Goal: Task Accomplishment & Management: Use online tool/utility

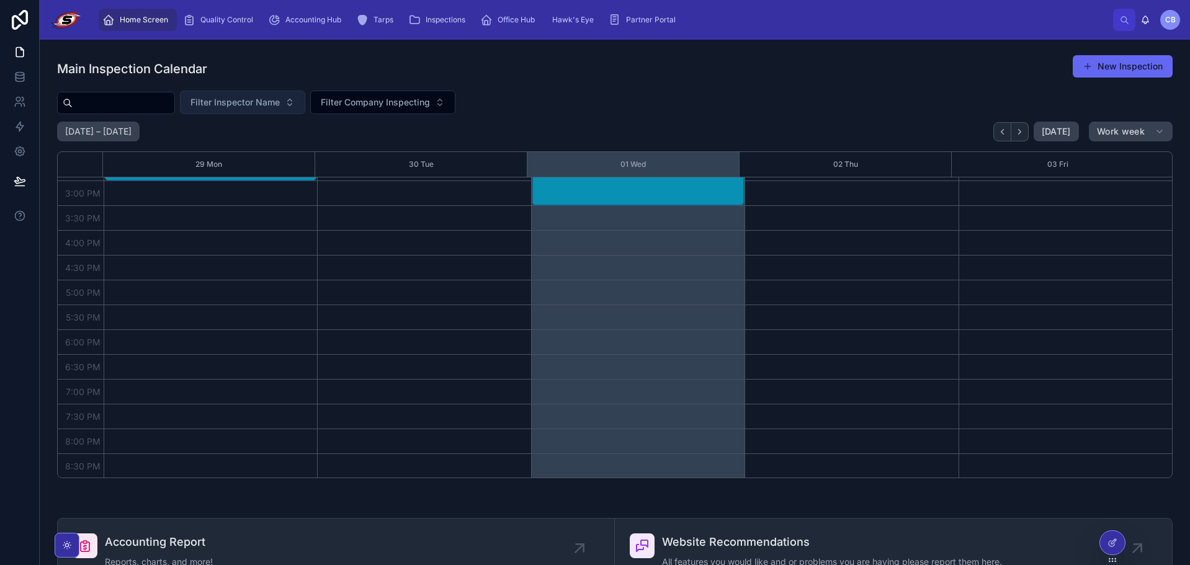
scroll to position [382, 0]
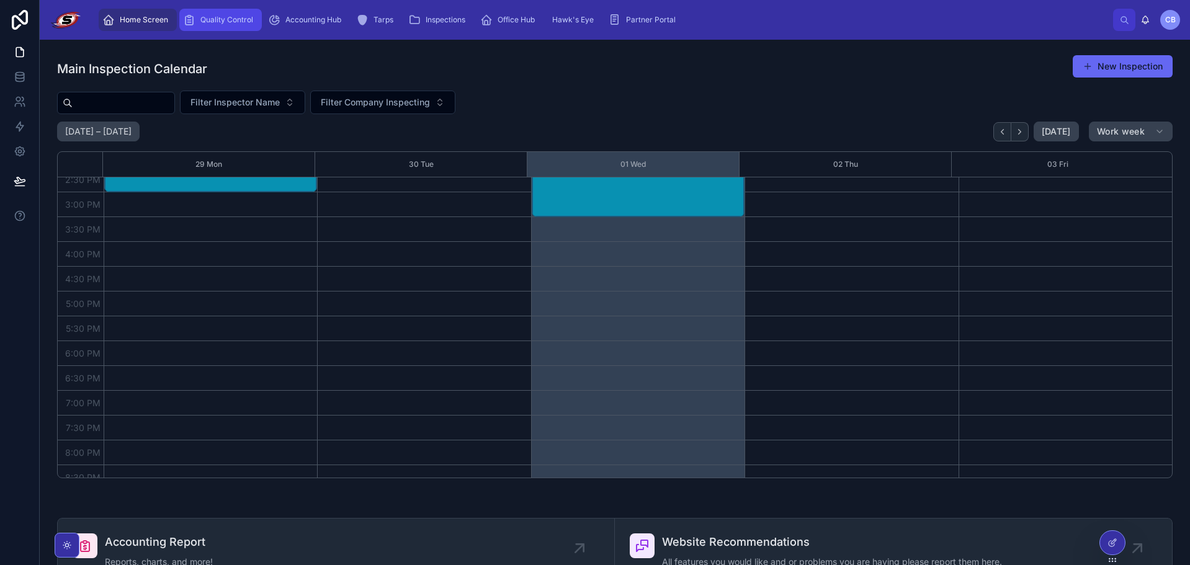
click at [248, 21] on span "Quality Control" at bounding box center [226, 20] width 53 height 10
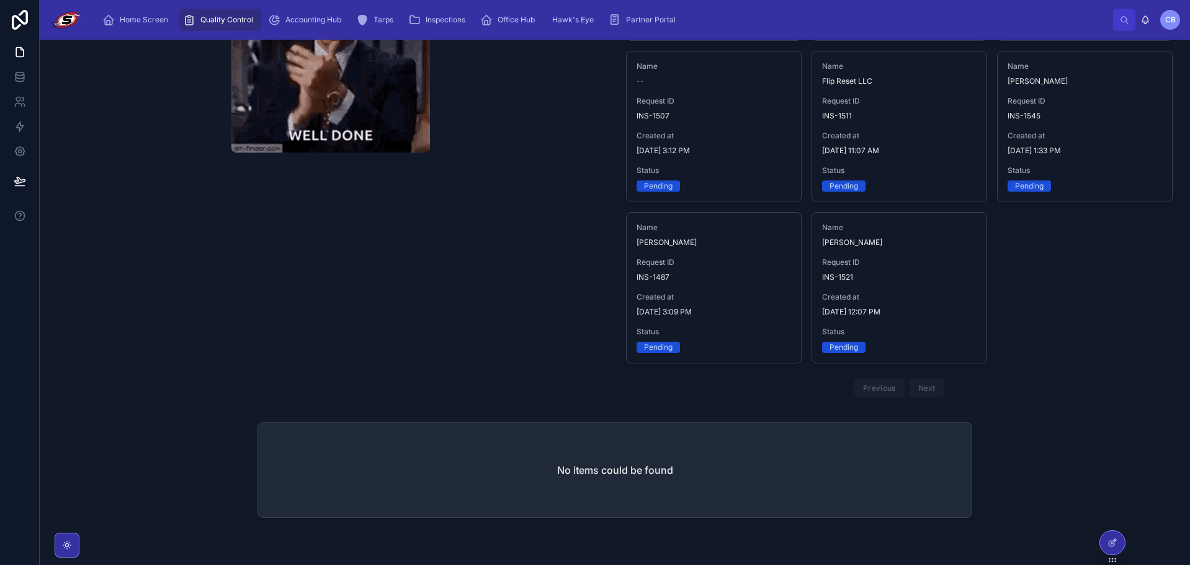
scroll to position [618, 0]
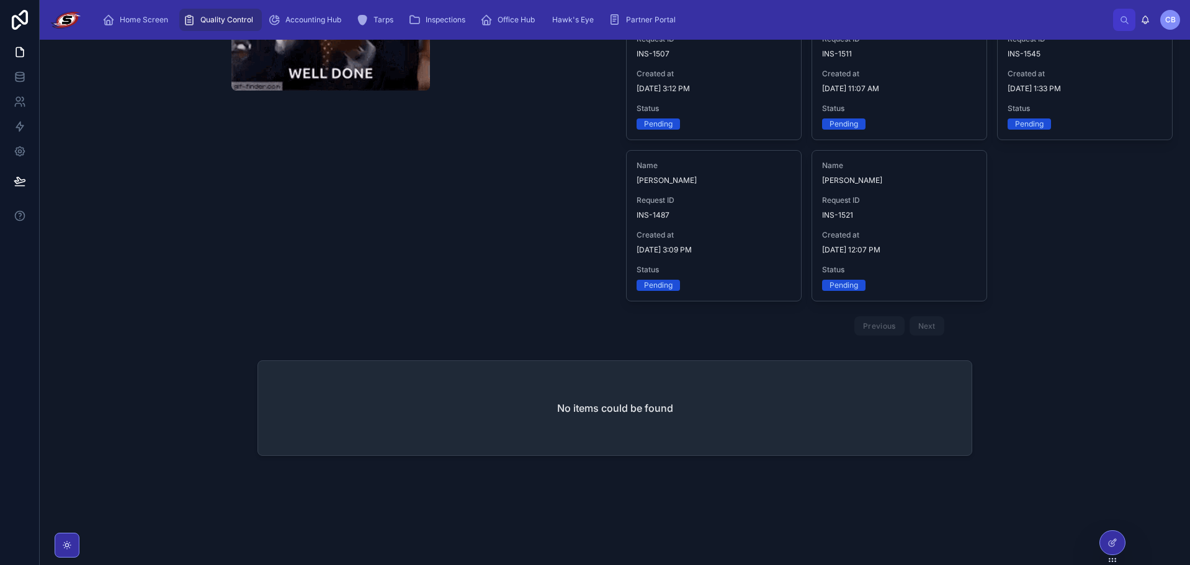
click at [646, 417] on div "No items could be found" at bounding box center [615, 408] width 714 height 94
click at [1102, 544] on div at bounding box center [1112, 543] width 25 height 24
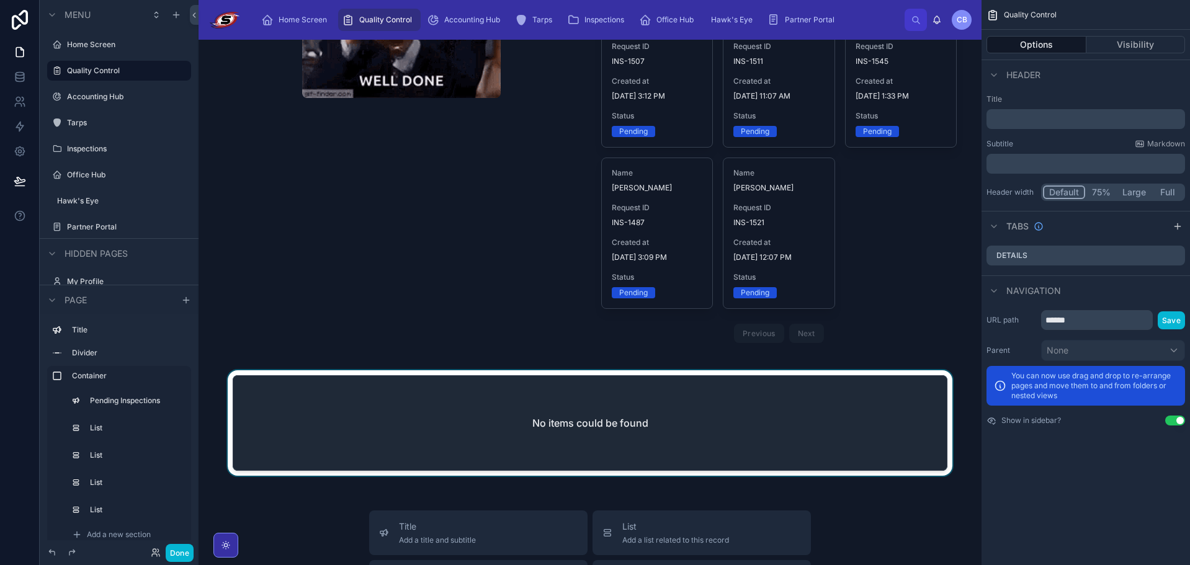
click at [902, 400] on div at bounding box center [590, 426] width 763 height 110
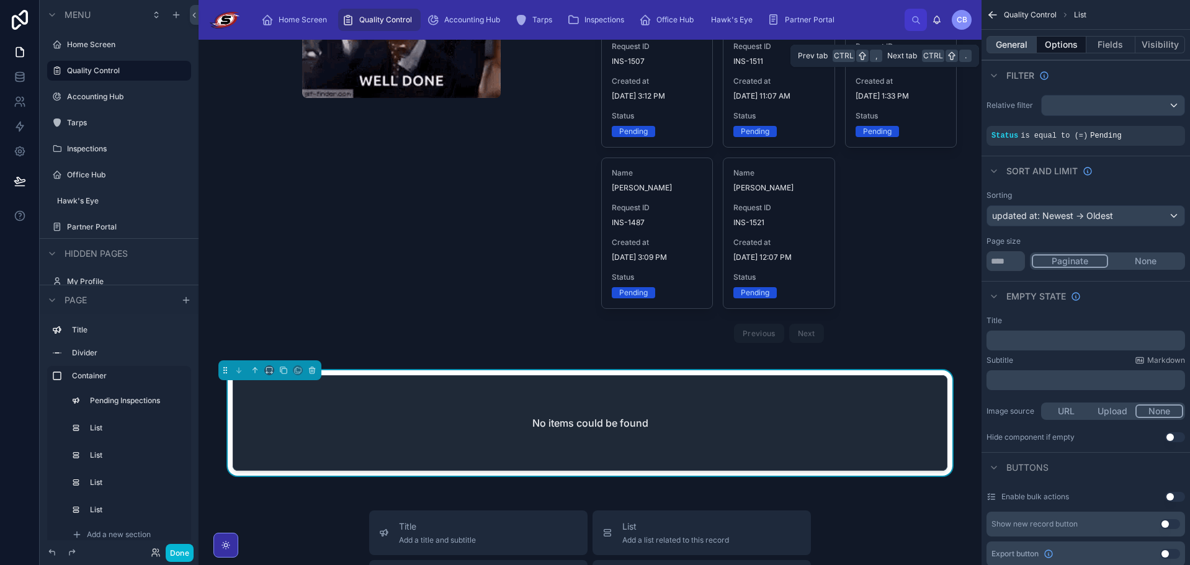
click at [1030, 44] on button "General" at bounding box center [1012, 44] width 50 height 17
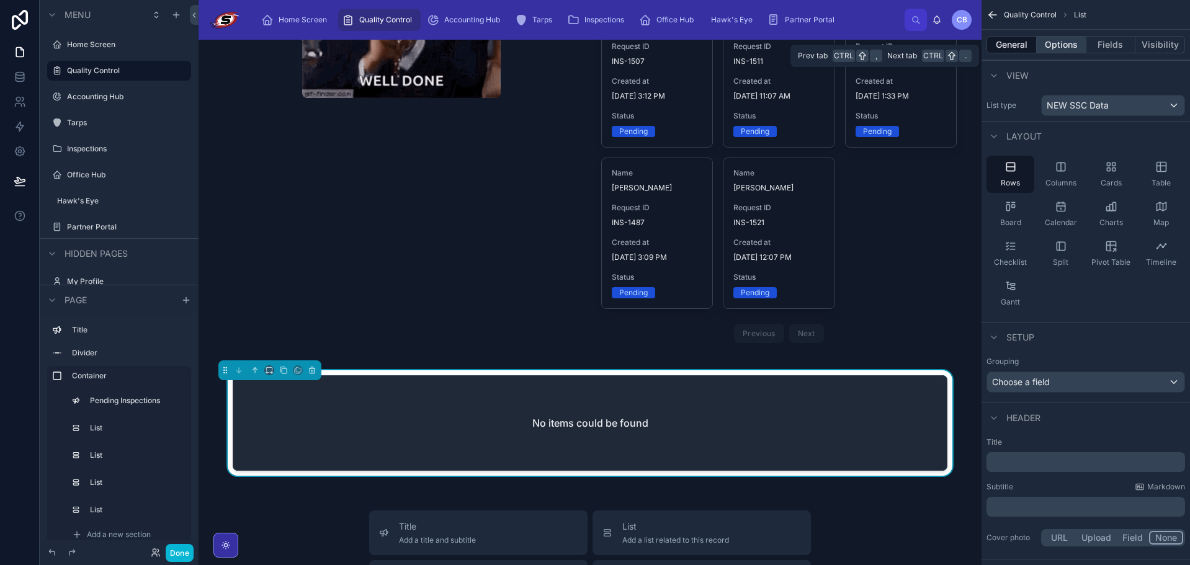
click at [1051, 43] on button "Options" at bounding box center [1062, 44] width 50 height 17
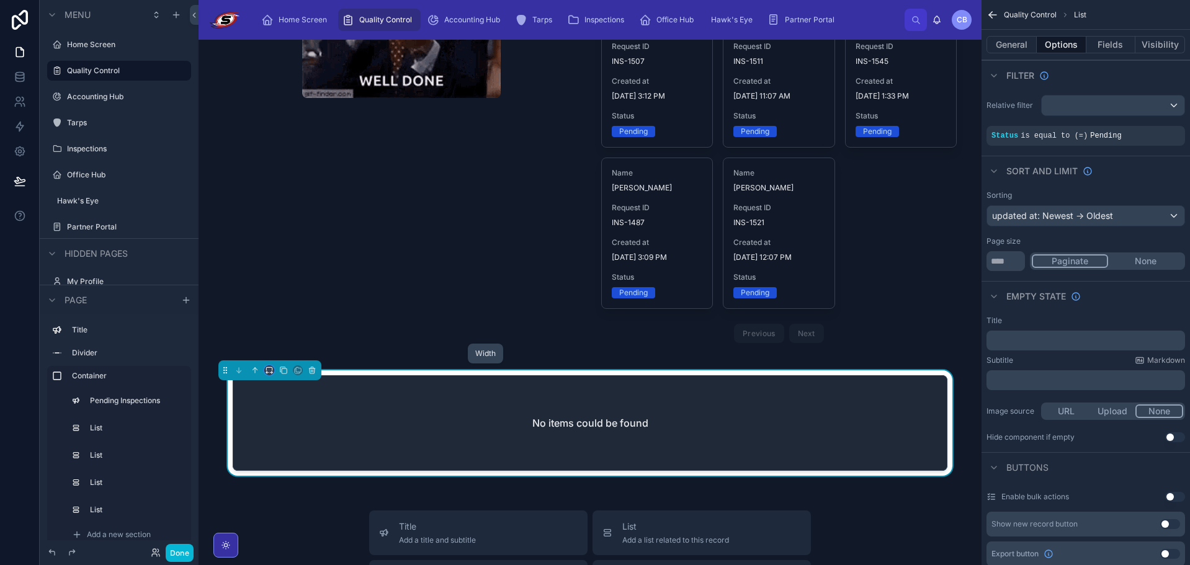
click at [266, 370] on icon at bounding box center [269, 370] width 9 height 9
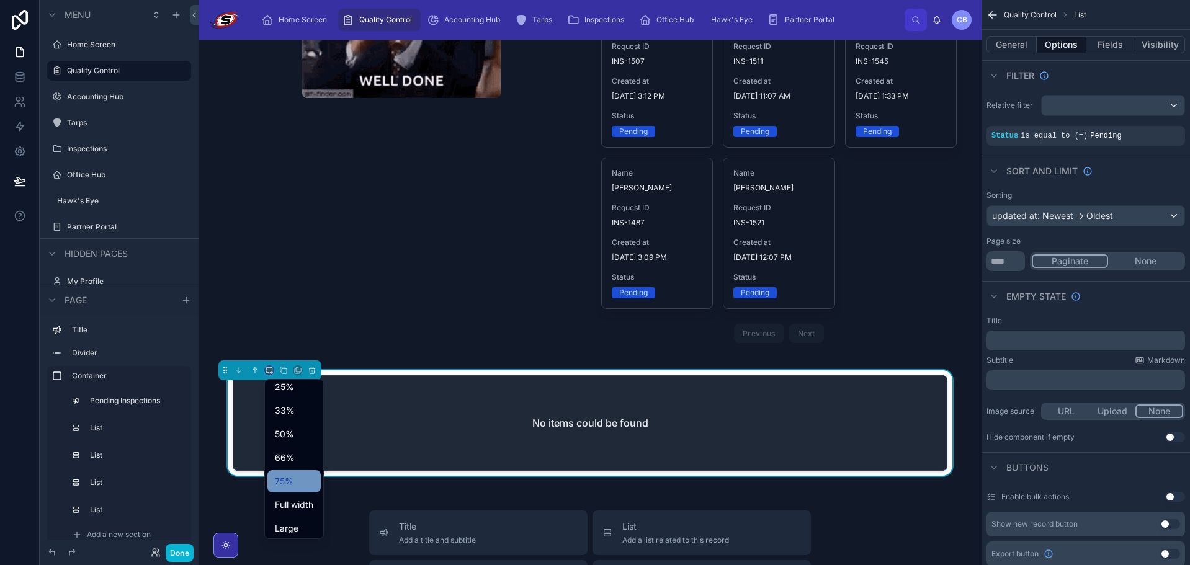
scroll to position [34, 0]
click at [288, 500] on span "Full width" at bounding box center [294, 501] width 38 height 15
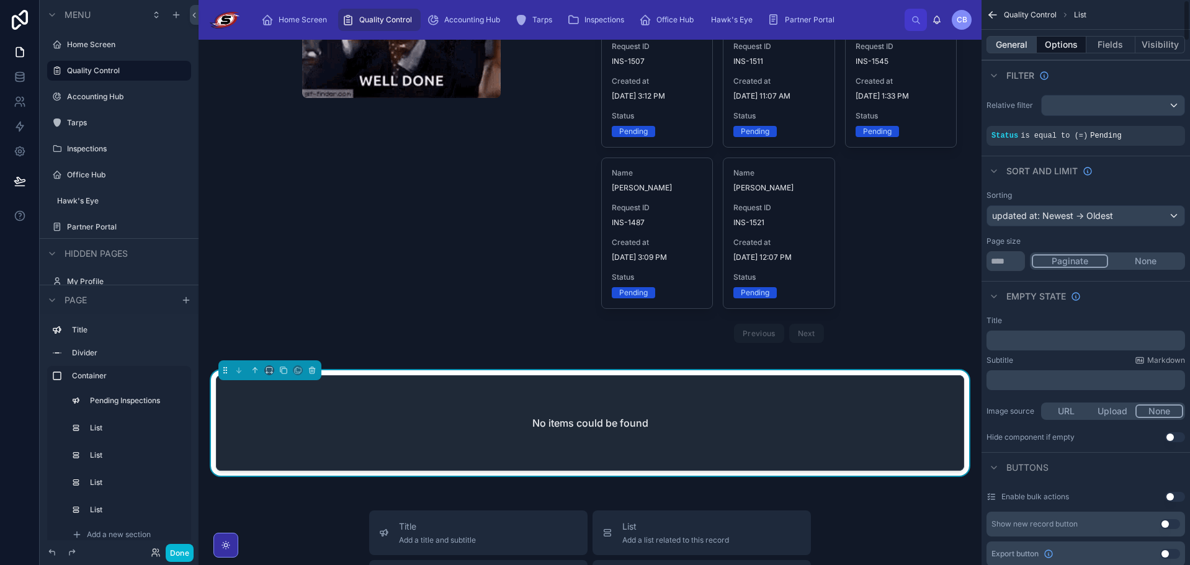
click at [1030, 43] on button "General" at bounding box center [1012, 44] width 50 height 17
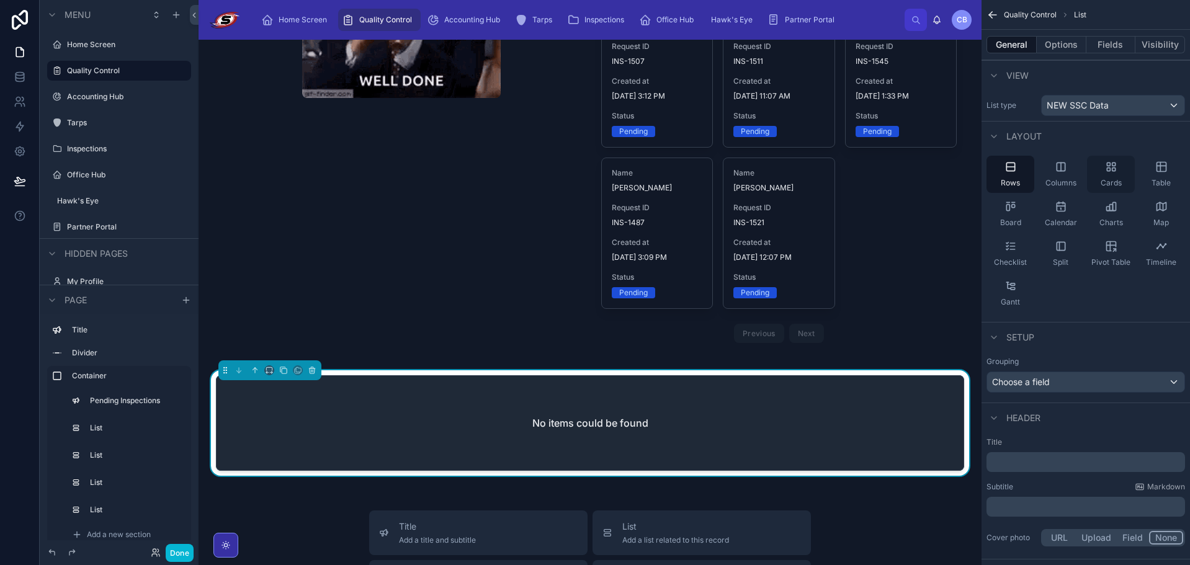
click at [1109, 177] on div "Cards" at bounding box center [1111, 174] width 48 height 37
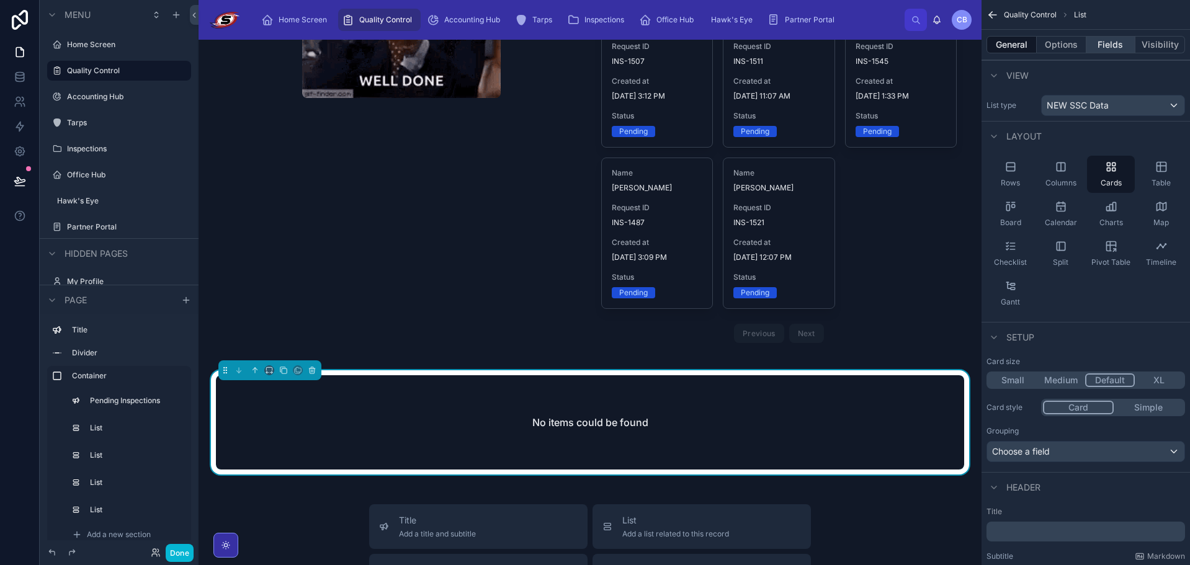
click at [1105, 40] on button "Fields" at bounding box center [1112, 44] width 50 height 17
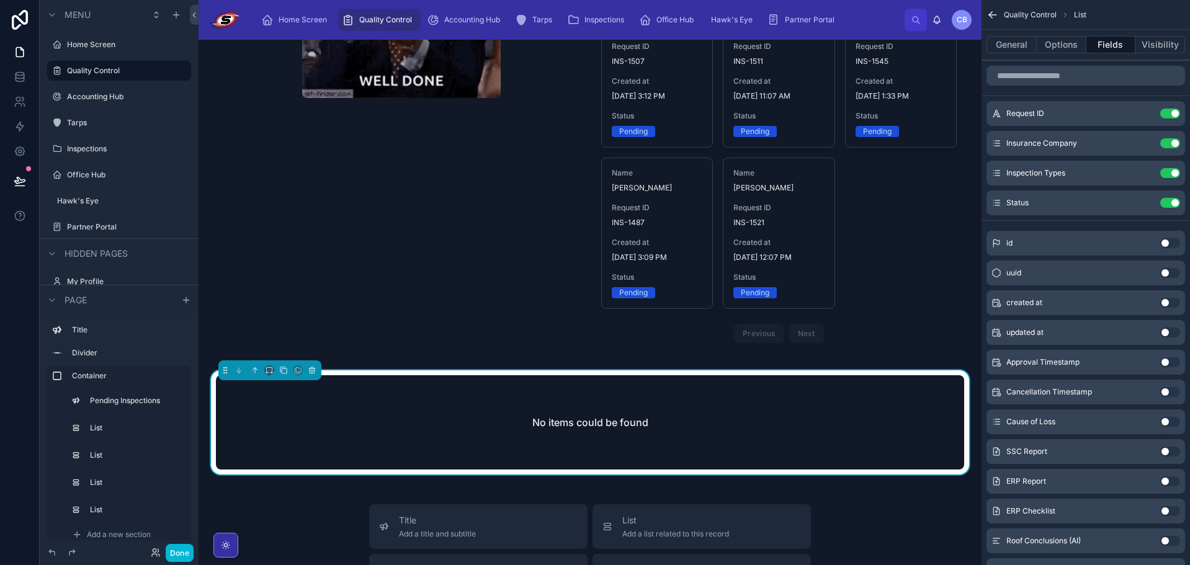
click at [757, 403] on div "No items could be found" at bounding box center [590, 423] width 749 height 94
click at [1014, 53] on div "General Options Fields Visibility" at bounding box center [1086, 45] width 209 height 30
click at [1014, 52] on button "General" at bounding box center [1012, 44] width 50 height 17
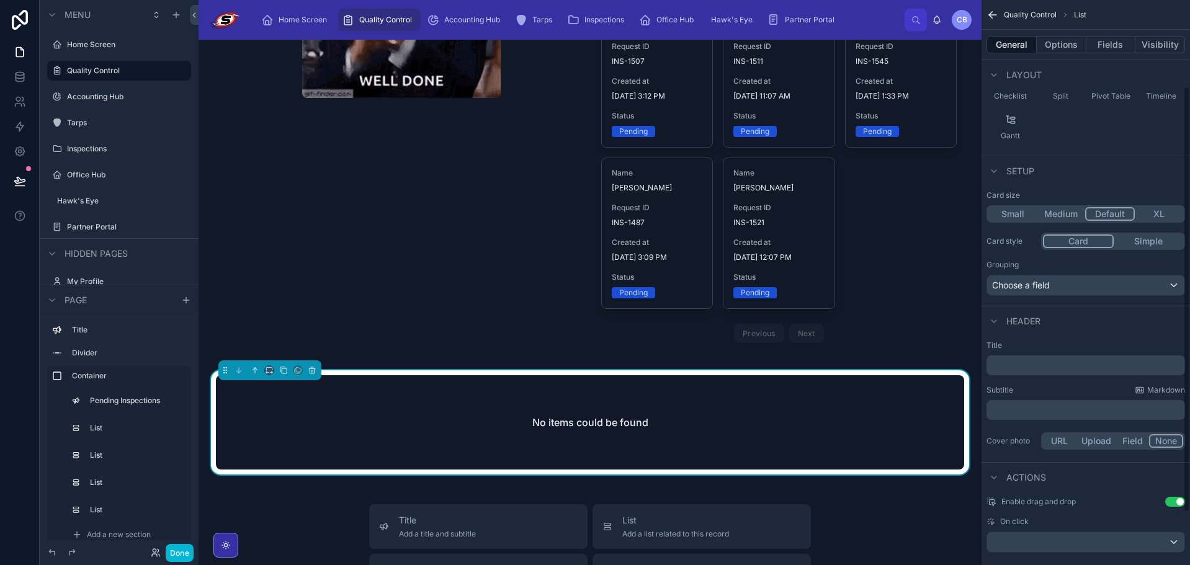
scroll to position [184, 0]
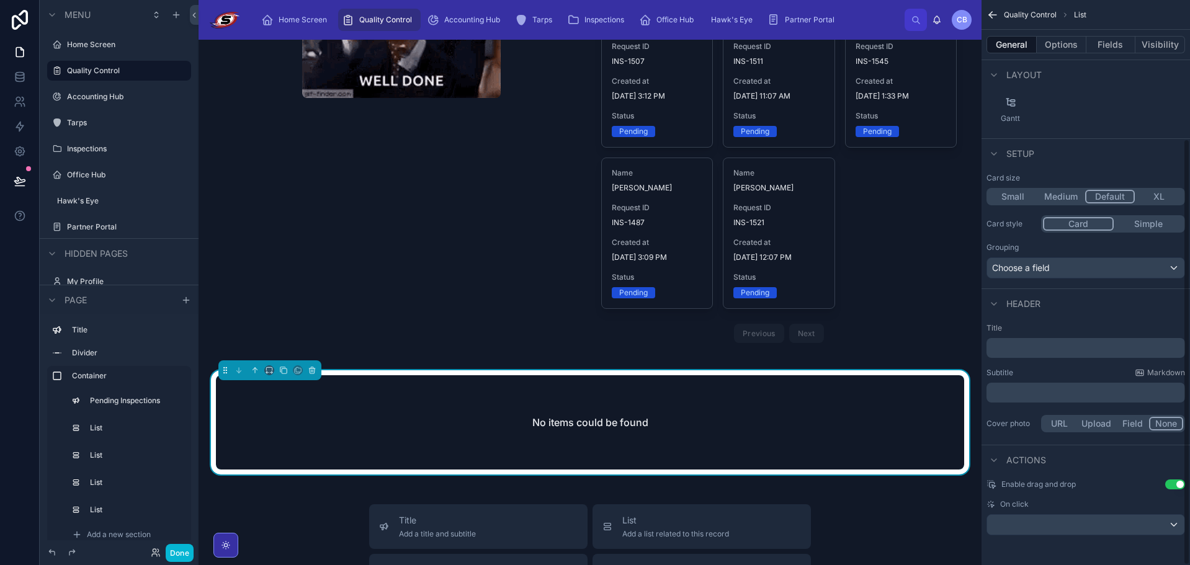
click at [1039, 346] on p "﻿" at bounding box center [1087, 348] width 191 height 12
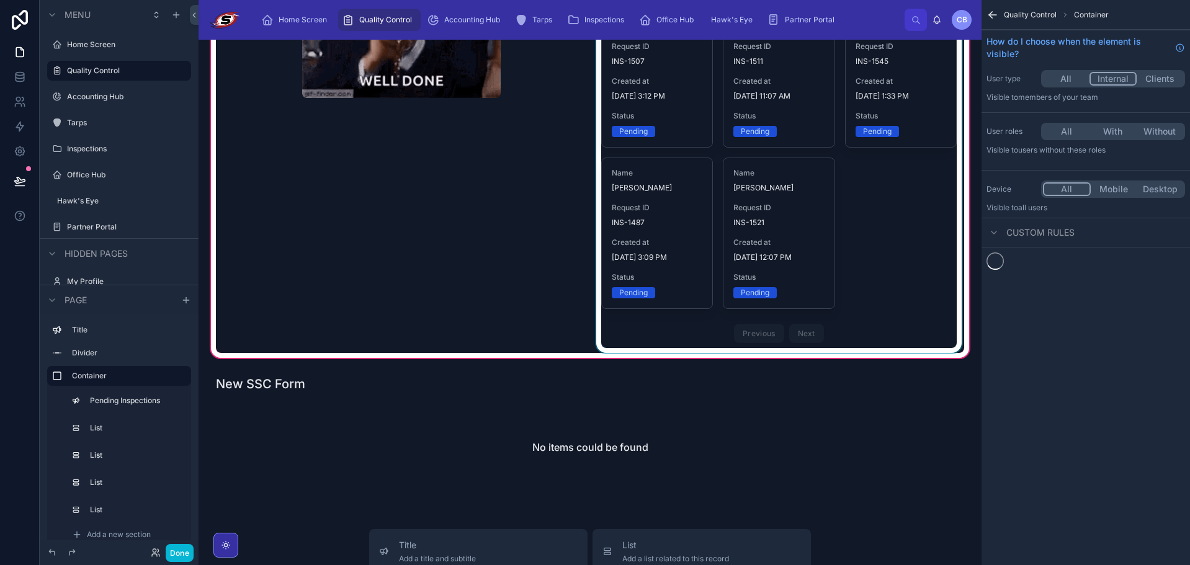
scroll to position [0, 0]
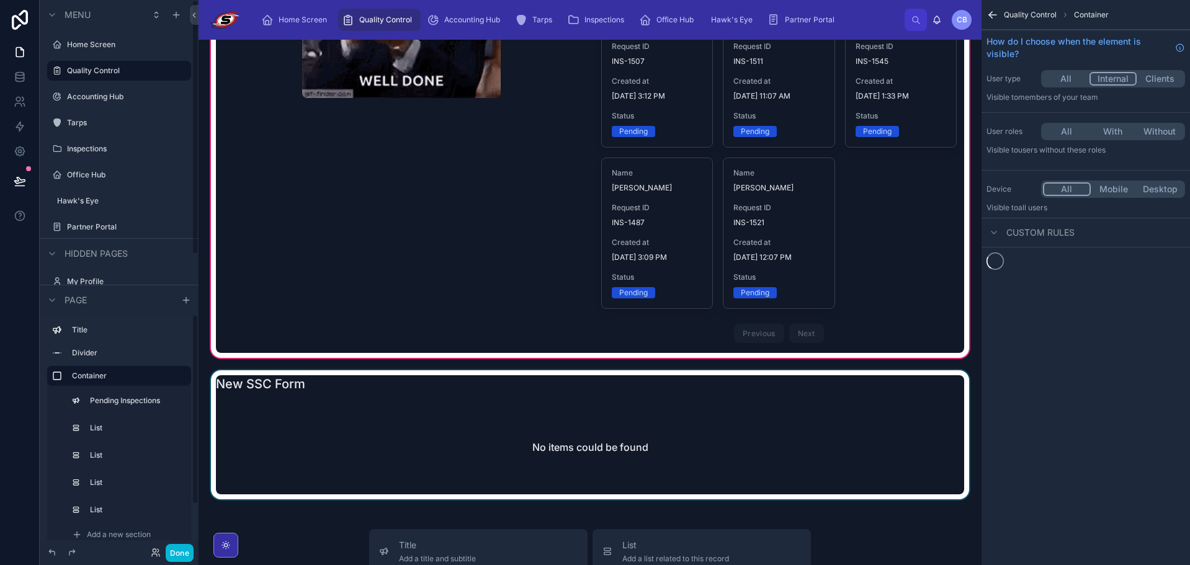
click at [374, 439] on div at bounding box center [590, 435] width 763 height 129
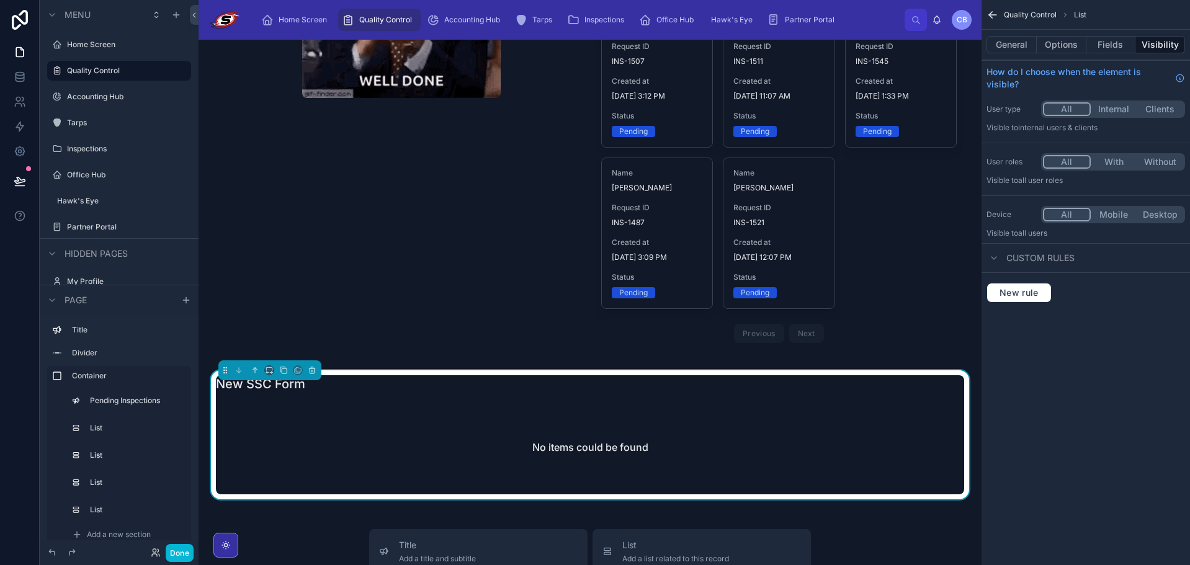
click at [1108, 161] on button "With" at bounding box center [1114, 162] width 47 height 14
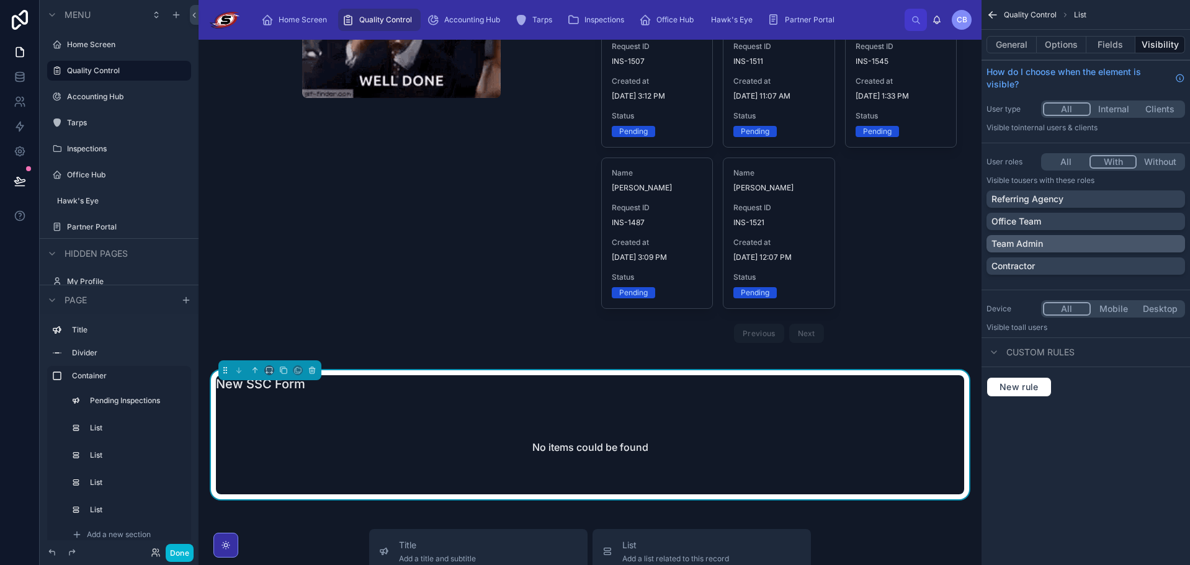
click at [1071, 224] on div "Office Team" at bounding box center [1086, 221] width 189 height 12
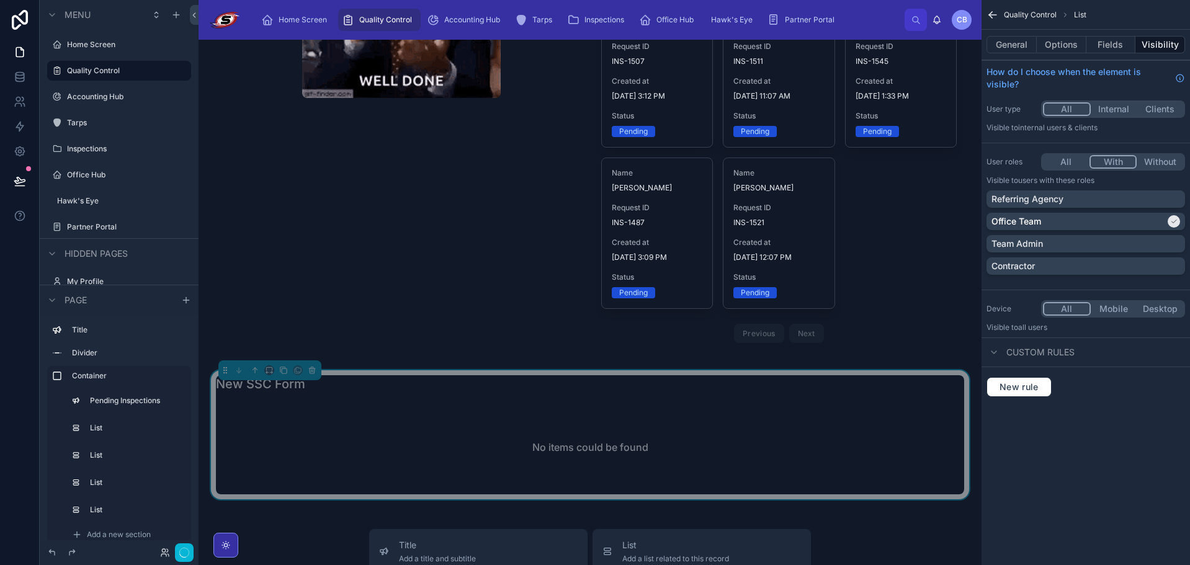
click at [1065, 242] on div "Team Admin" at bounding box center [1086, 244] width 189 height 12
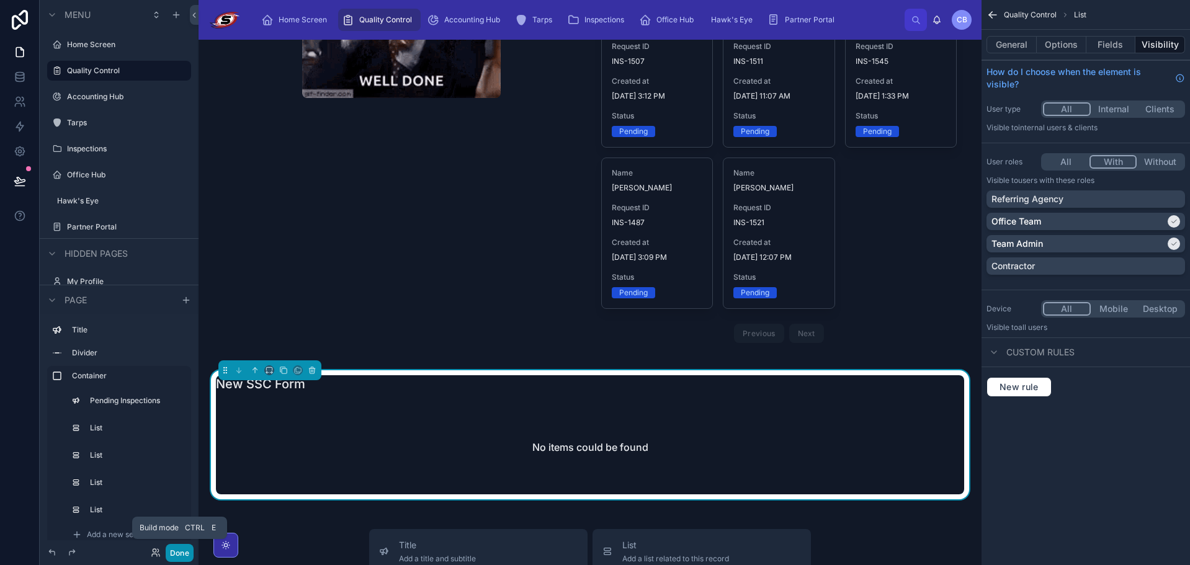
click at [185, 555] on button "Done" at bounding box center [180, 553] width 28 height 18
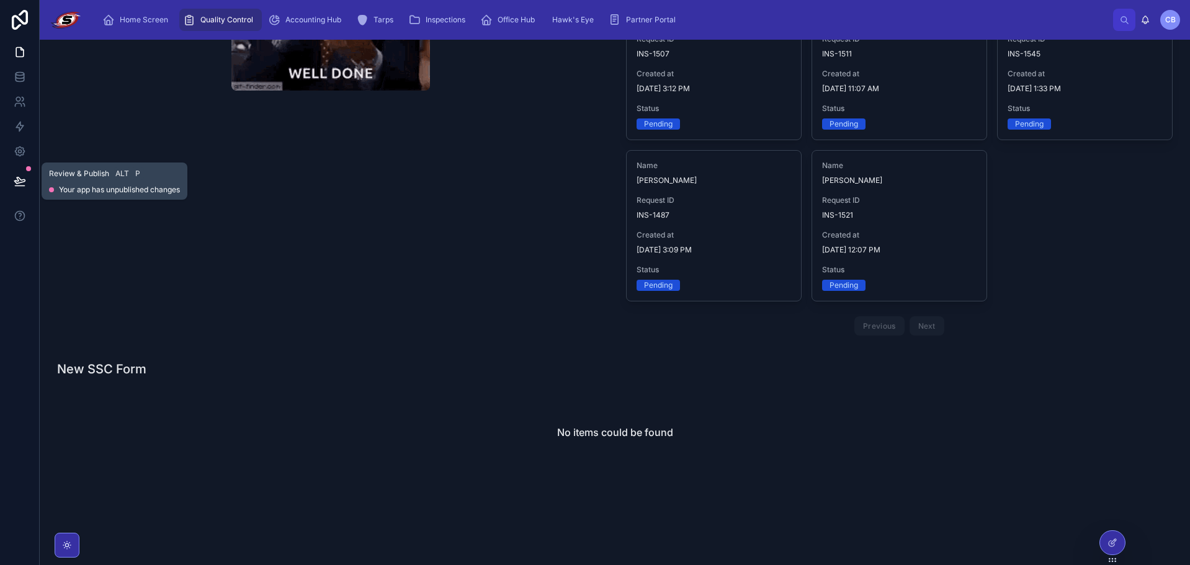
click at [19, 183] on icon at bounding box center [19, 181] width 11 height 6
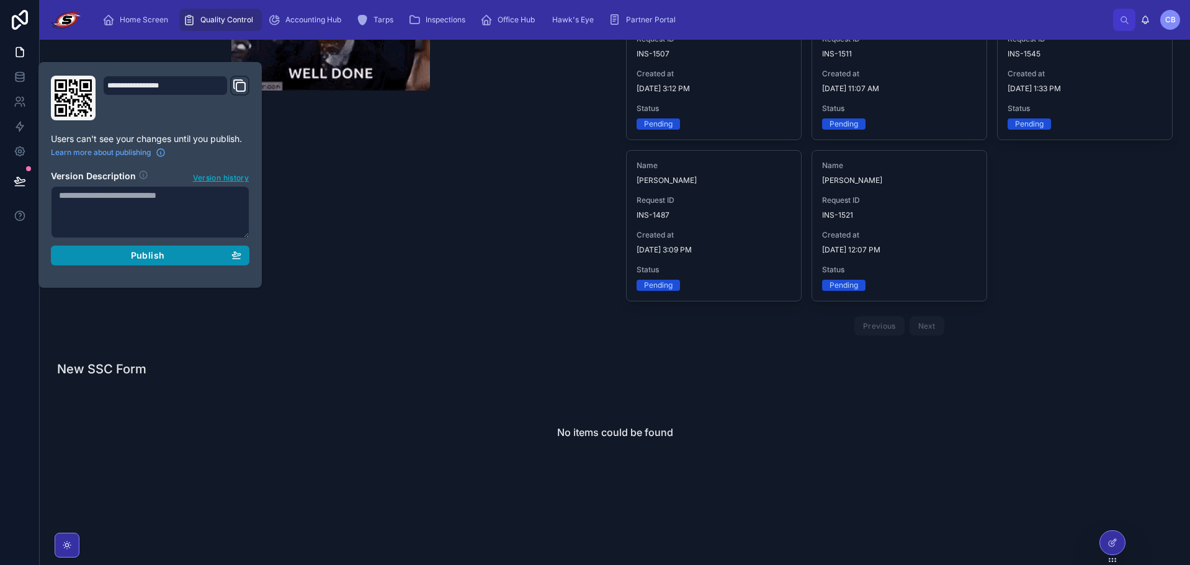
click at [127, 249] on button "Publish" at bounding box center [150, 256] width 199 height 20
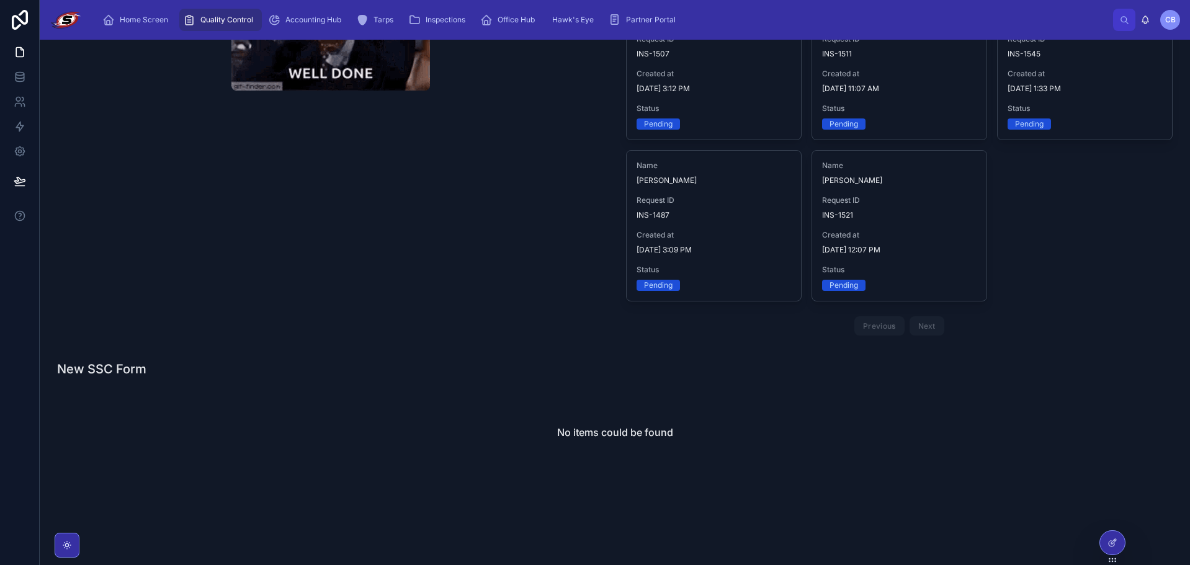
drag, startPoint x: 325, startPoint y: 217, endPoint x: 337, endPoint y: 216, distance: 11.9
click at [328, 217] on div "Roof Certs No Roof Certs Ready for QC" at bounding box center [331, 73] width 562 height 546
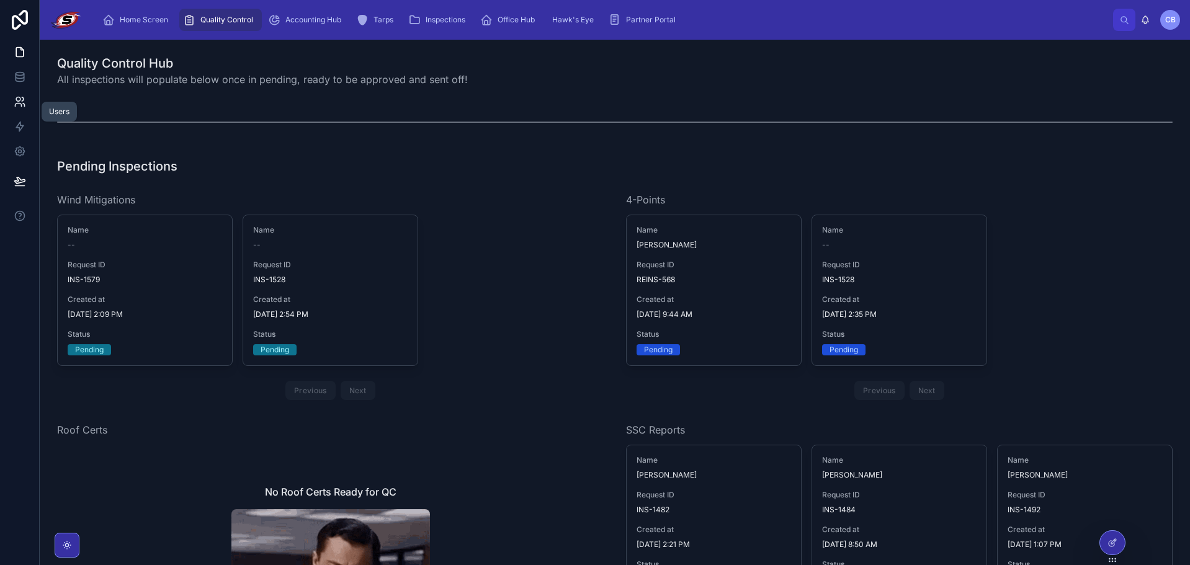
click at [15, 102] on icon at bounding box center [20, 102] width 12 height 12
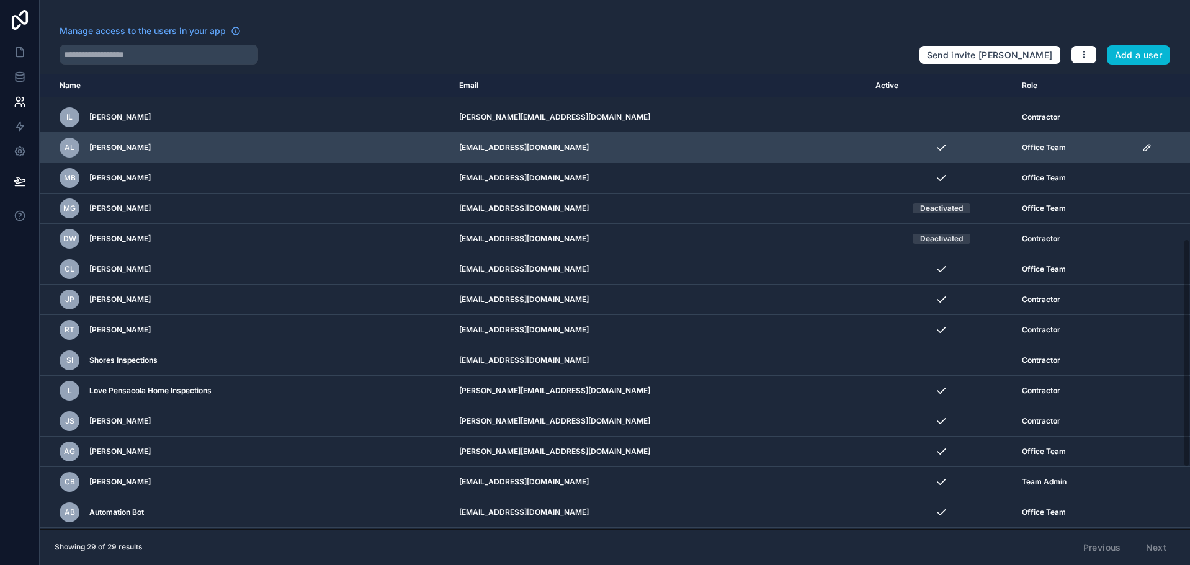
scroll to position [325, 0]
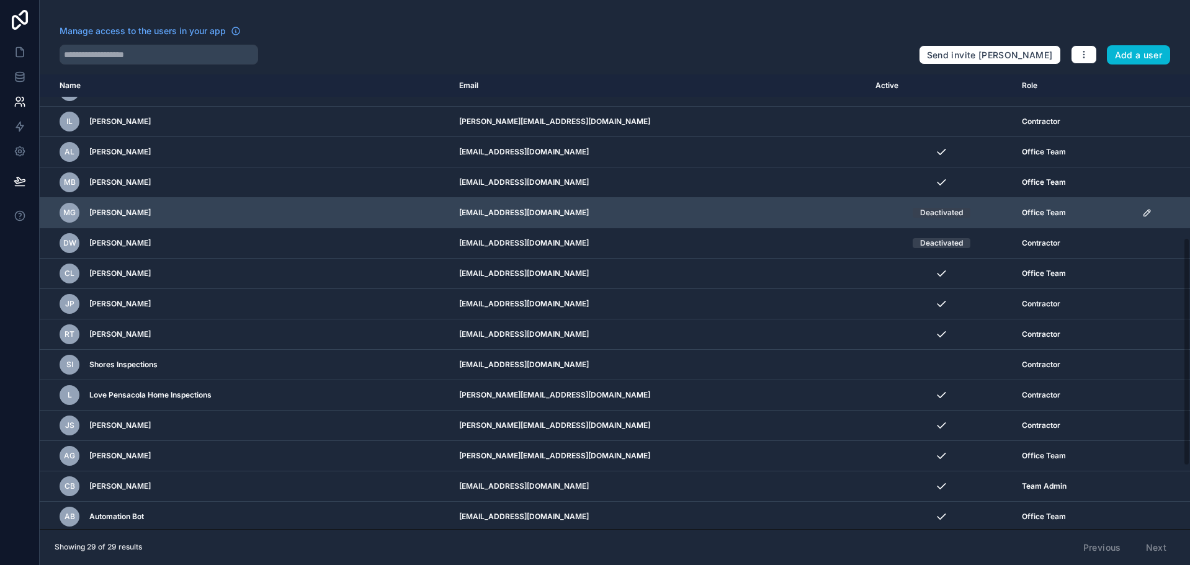
click at [1143, 214] on icon "scrollable content" at bounding box center [1148, 213] width 10 height 10
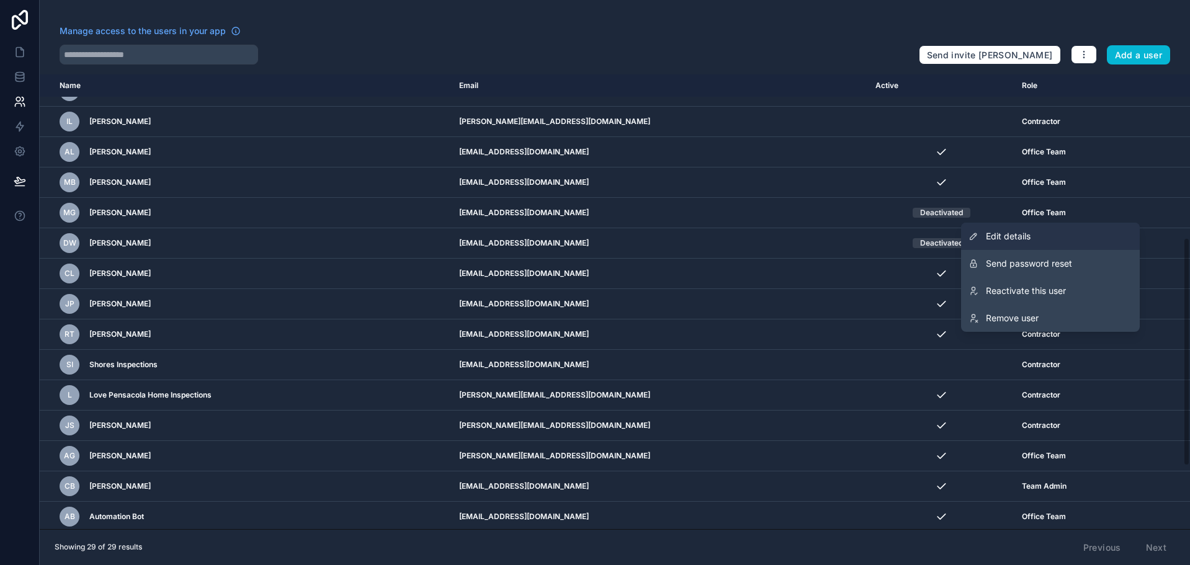
click at [1055, 236] on link "Edit details" at bounding box center [1050, 236] width 179 height 27
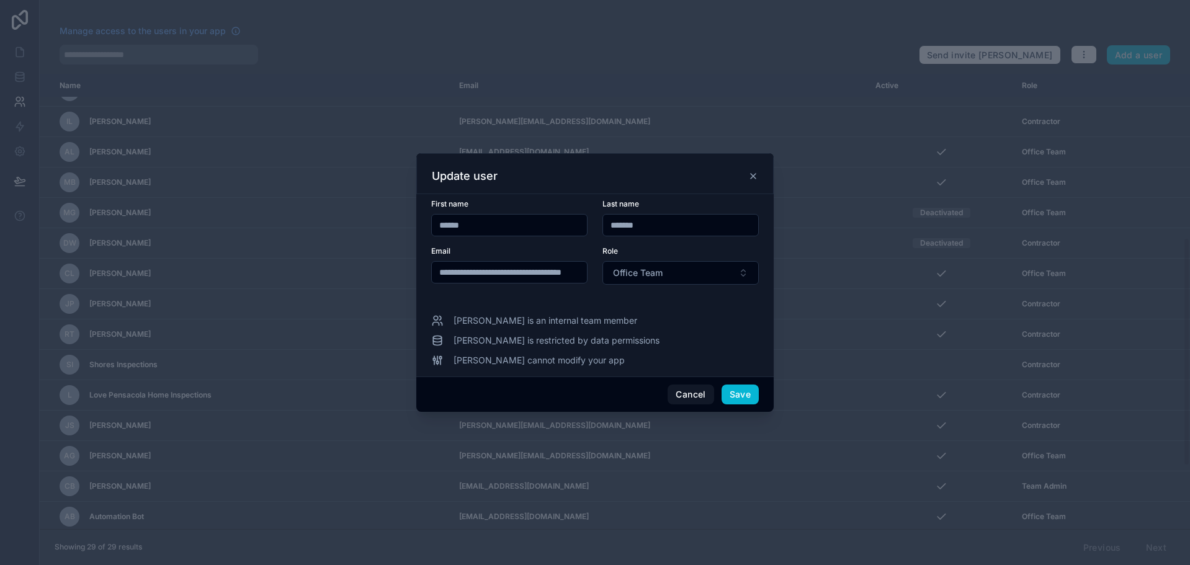
click at [560, 220] on input "*****" at bounding box center [509, 225] width 155 height 17
click at [561, 219] on input "*****" at bounding box center [509, 225] width 155 height 17
click at [646, 306] on div "**********" at bounding box center [595, 283] width 328 height 168
click at [750, 174] on icon at bounding box center [754, 176] width 10 height 10
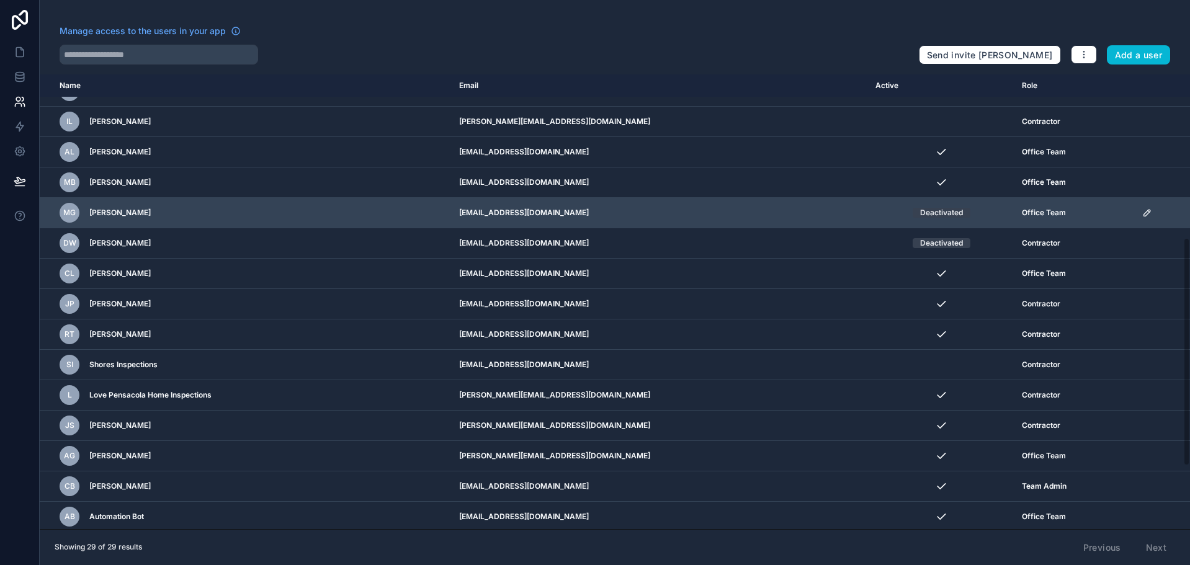
click at [1143, 210] on icon "scrollable content" at bounding box center [1148, 213] width 10 height 10
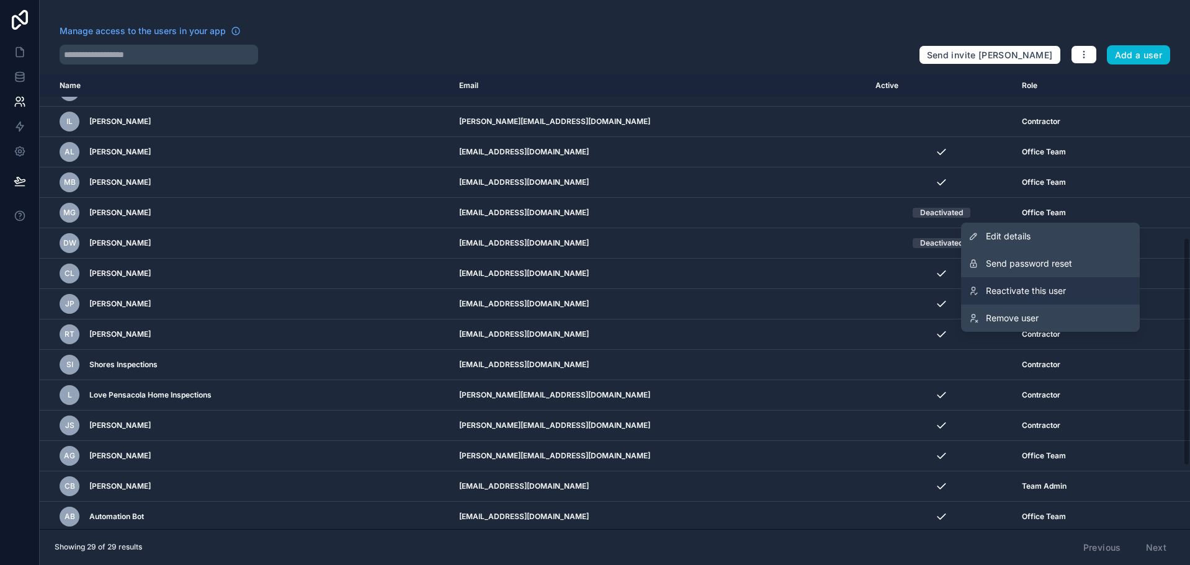
click at [1084, 286] on link "Reactivate this user" at bounding box center [1050, 290] width 179 height 27
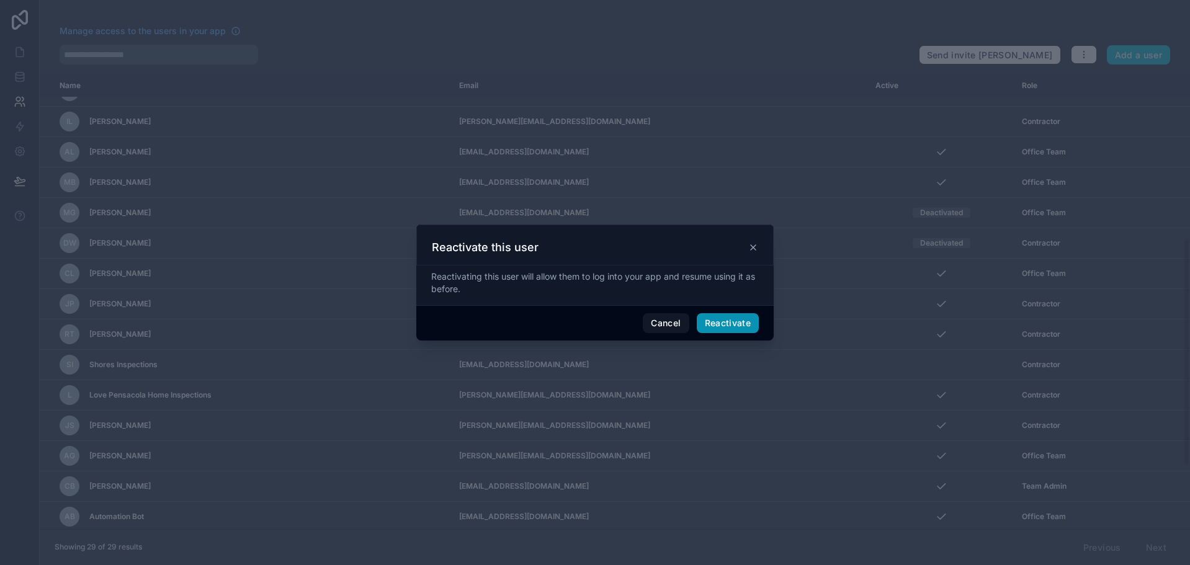
click at [734, 323] on button "Reactivate" at bounding box center [728, 323] width 63 height 20
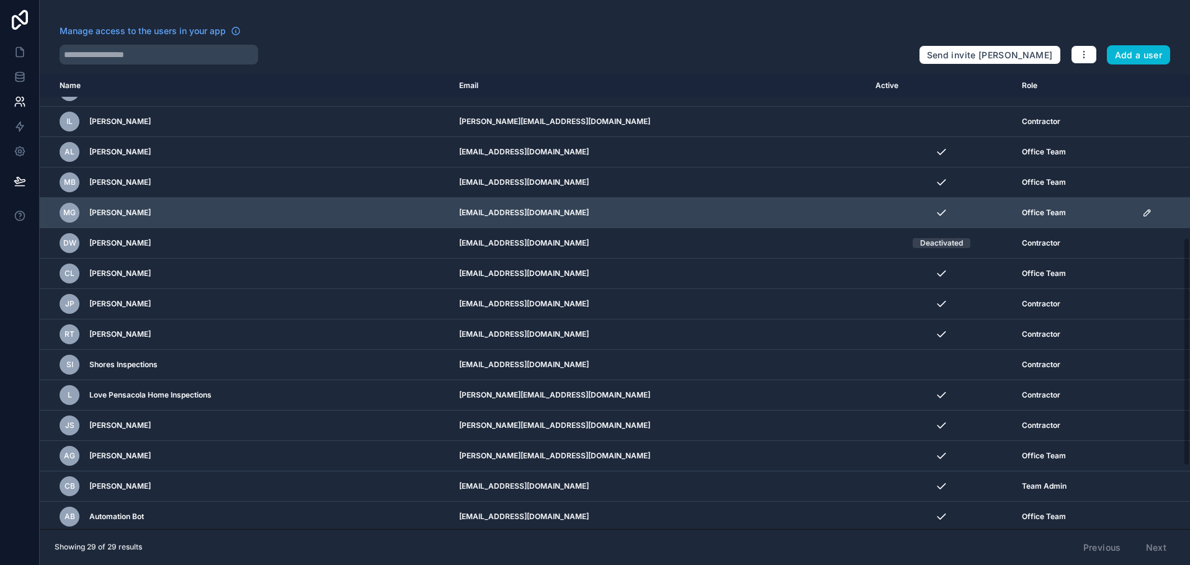
click at [1145, 215] on icon "scrollable content" at bounding box center [1148, 213] width 6 height 6
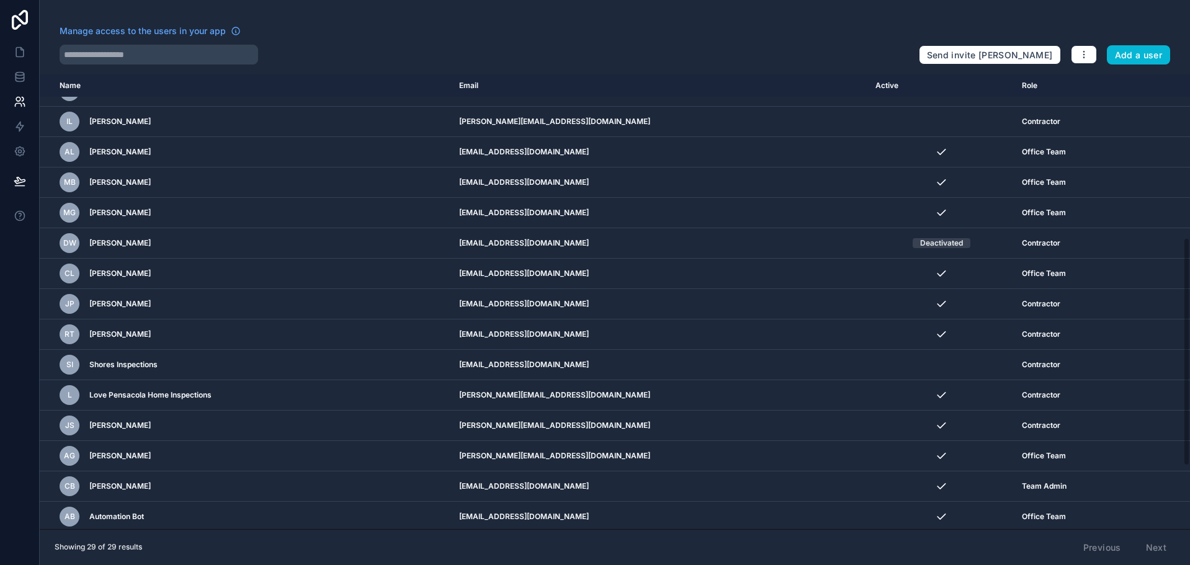
click at [817, 21] on div "Manage access to the users in your app Send invite reminders Add a user Name Em…" at bounding box center [615, 282] width 1151 height 565
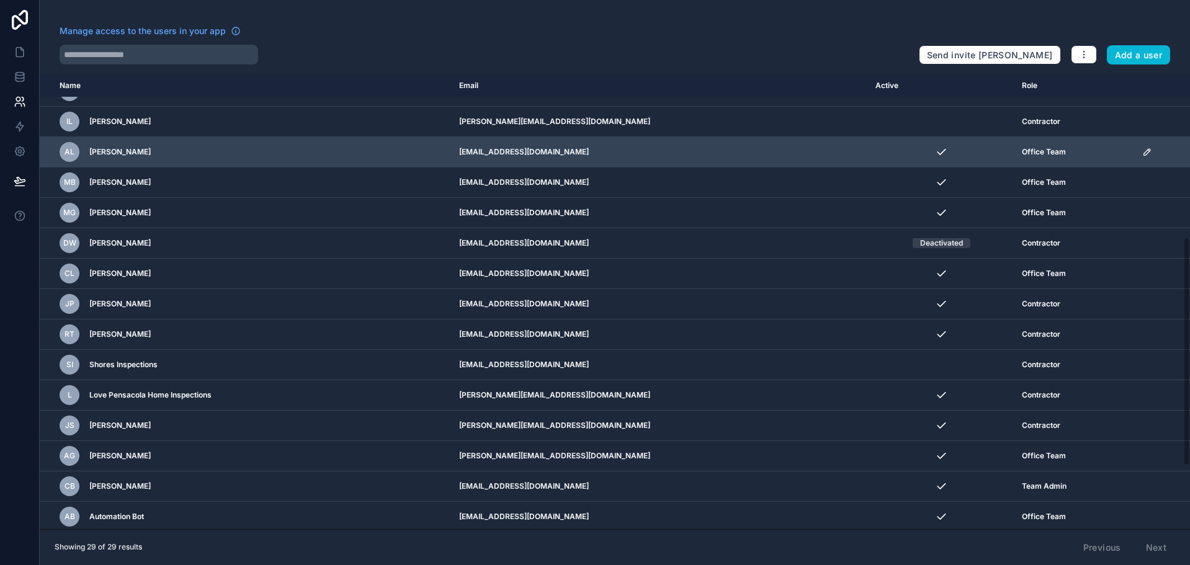
click at [1145, 154] on icon "scrollable content" at bounding box center [1148, 152] width 6 height 6
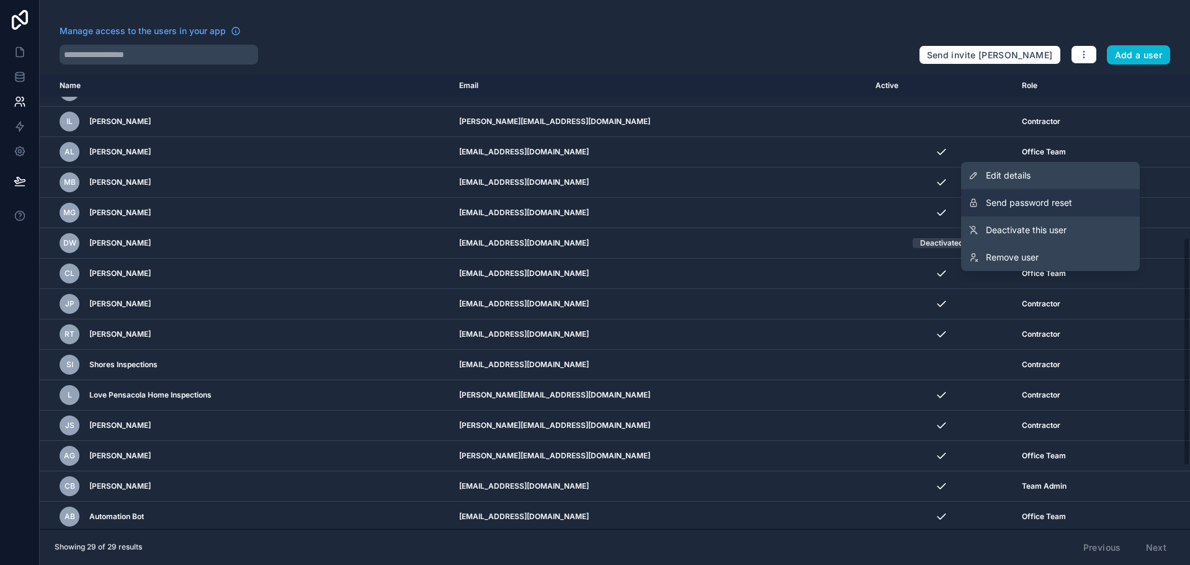
click at [1073, 204] on button "Send password reset" at bounding box center [1050, 202] width 179 height 27
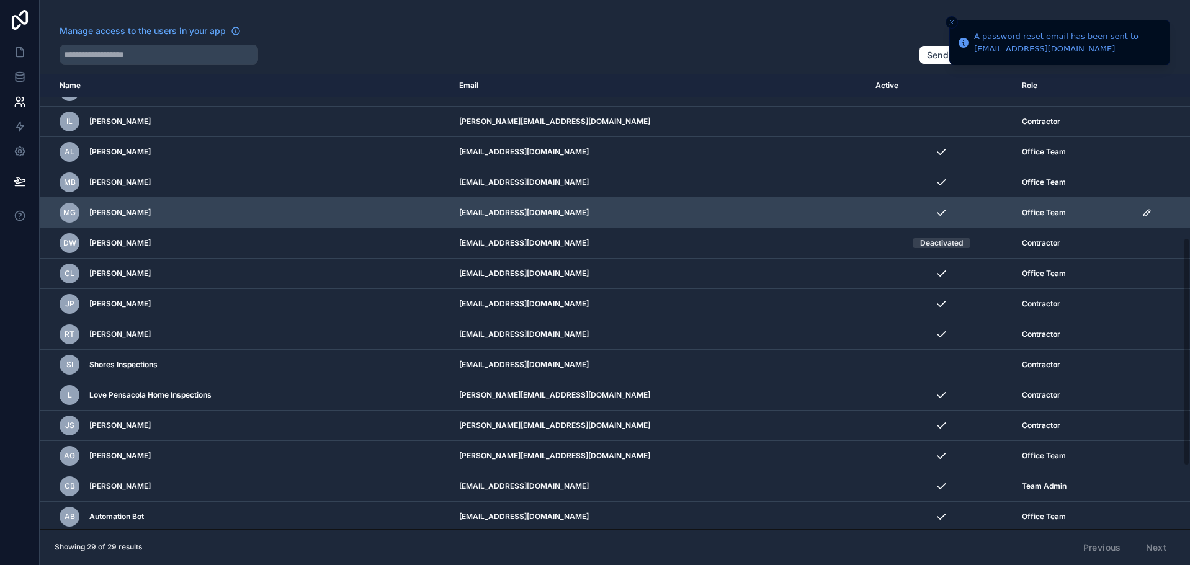
click at [1143, 211] on icon "scrollable content" at bounding box center [1148, 213] width 10 height 10
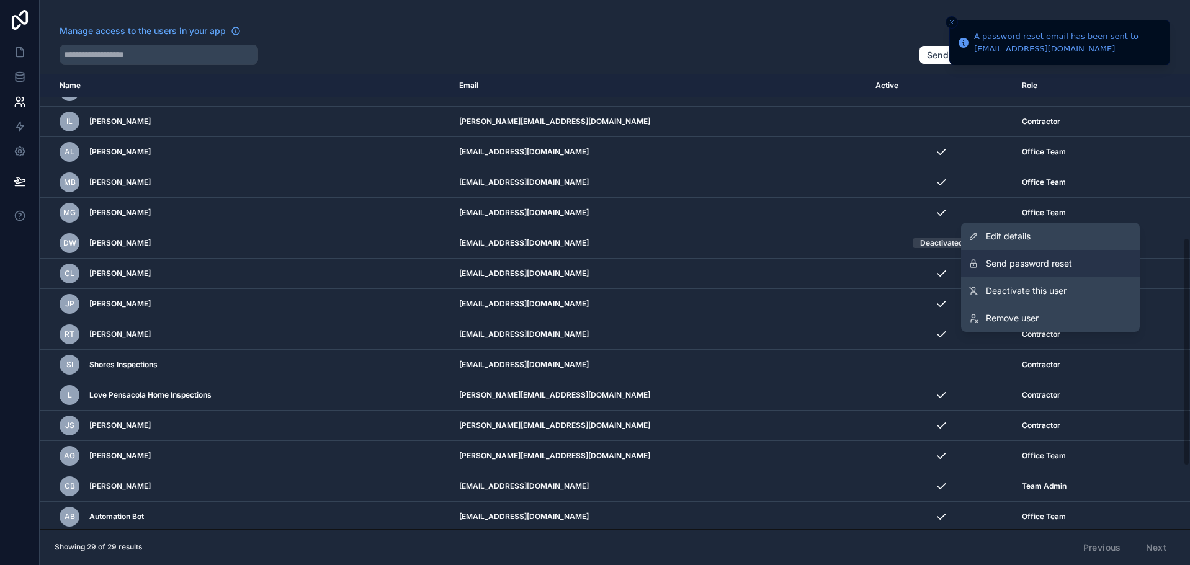
click at [1095, 261] on button "Send password reset" at bounding box center [1050, 263] width 179 height 27
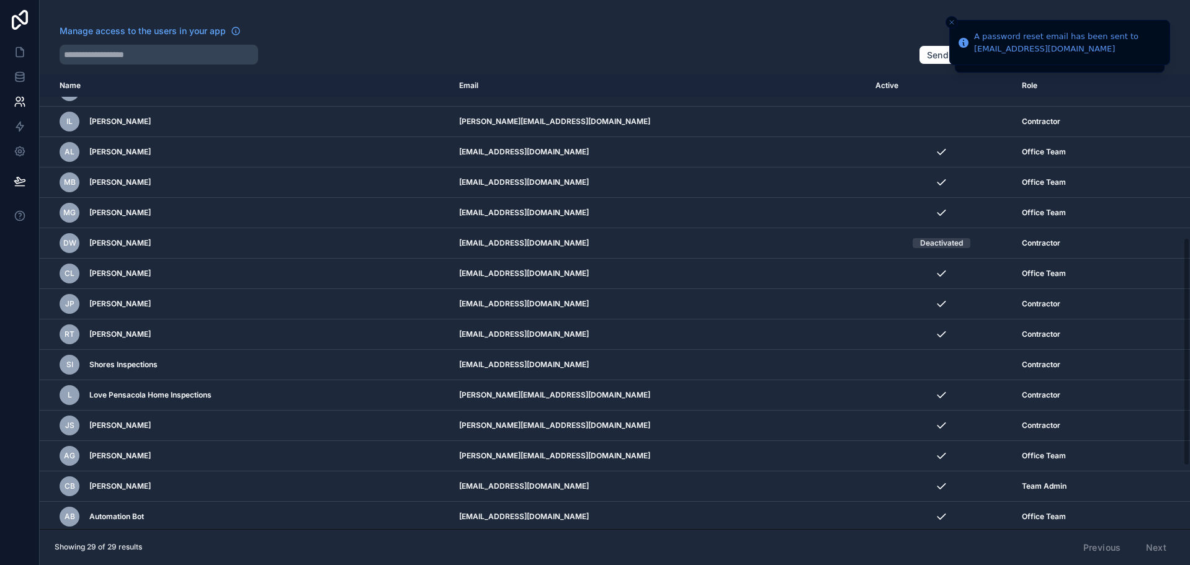
click at [686, 35] on div "Manage access to the users in your app" at bounding box center [485, 35] width 850 height 20
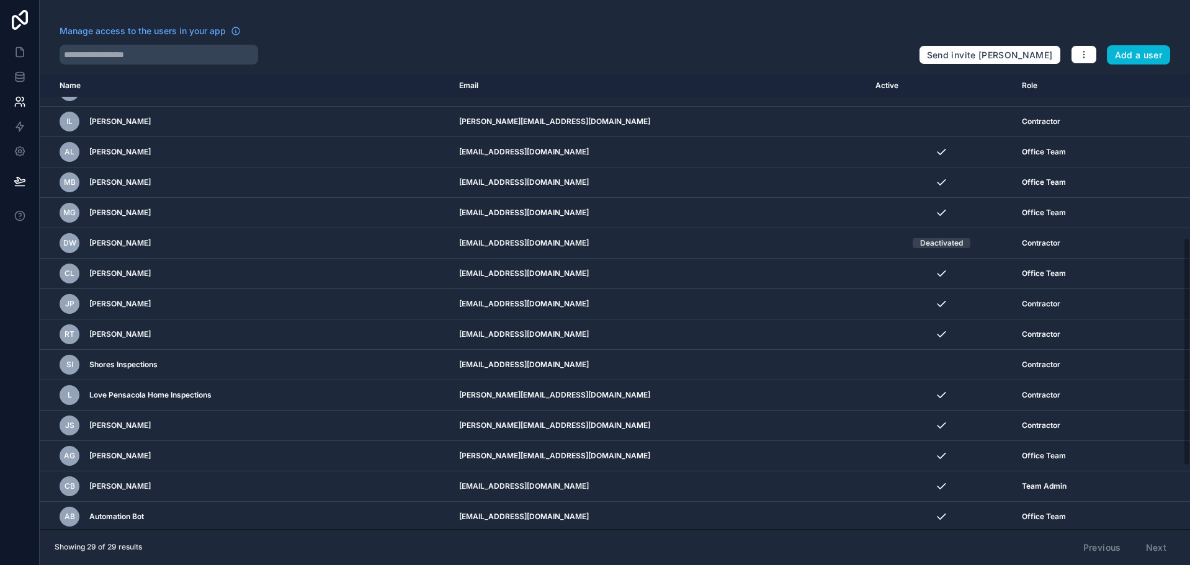
click at [414, 45] on div at bounding box center [485, 55] width 850 height 20
click at [22, 155] on icon at bounding box center [20, 151] width 12 height 12
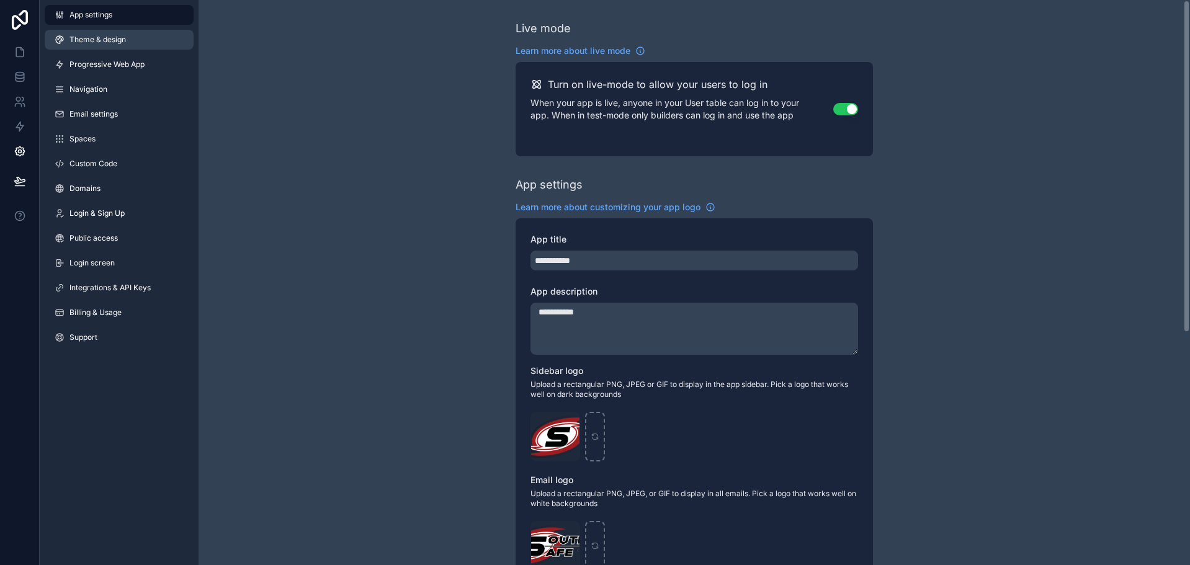
click at [109, 38] on span "Theme & design" at bounding box center [98, 40] width 56 height 10
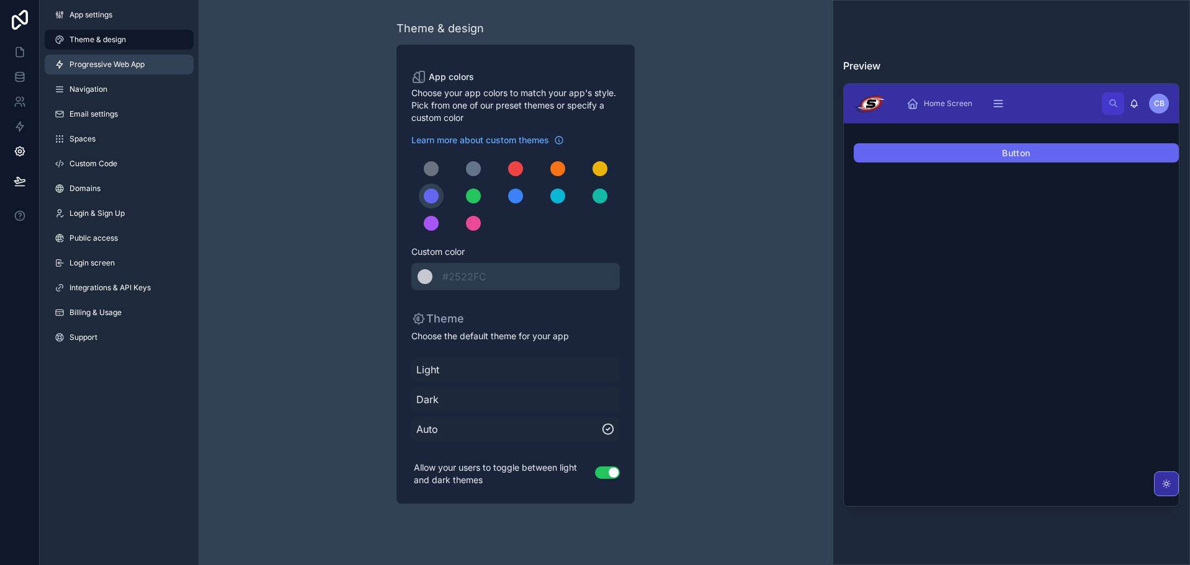
click at [119, 73] on link "Progressive Web App" at bounding box center [119, 65] width 149 height 20
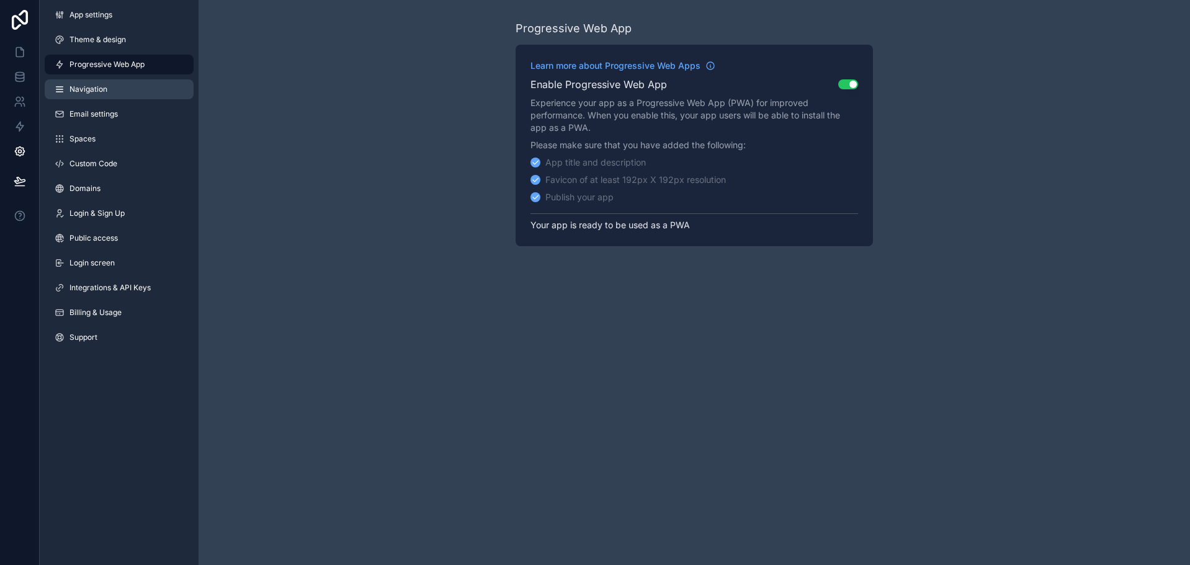
click at [119, 93] on link "Navigation" at bounding box center [119, 89] width 149 height 20
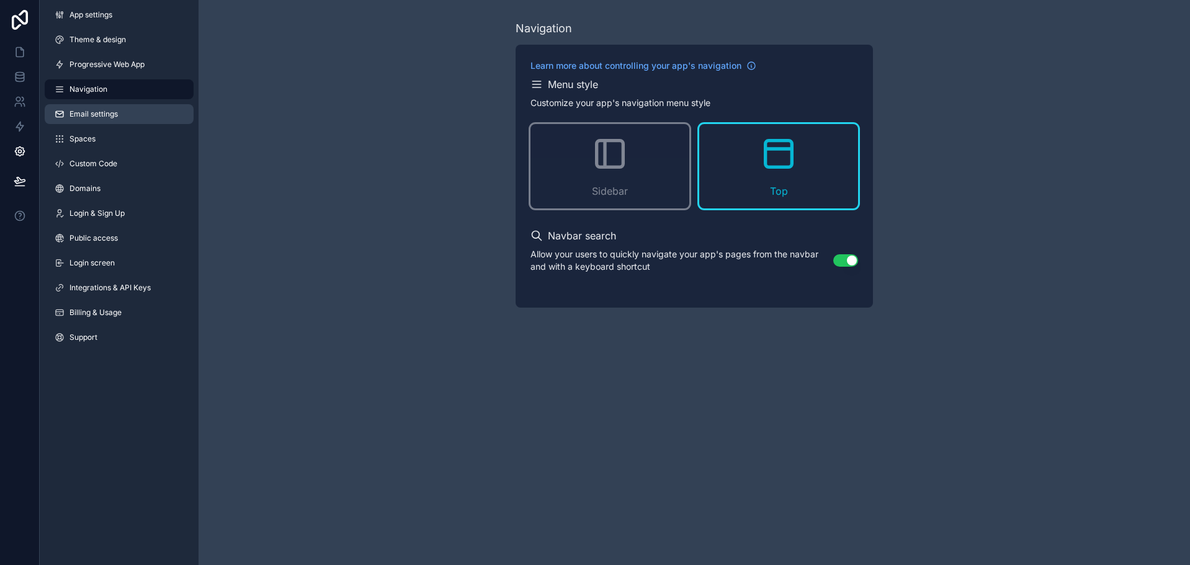
click at [124, 120] on link "Email settings" at bounding box center [119, 114] width 149 height 20
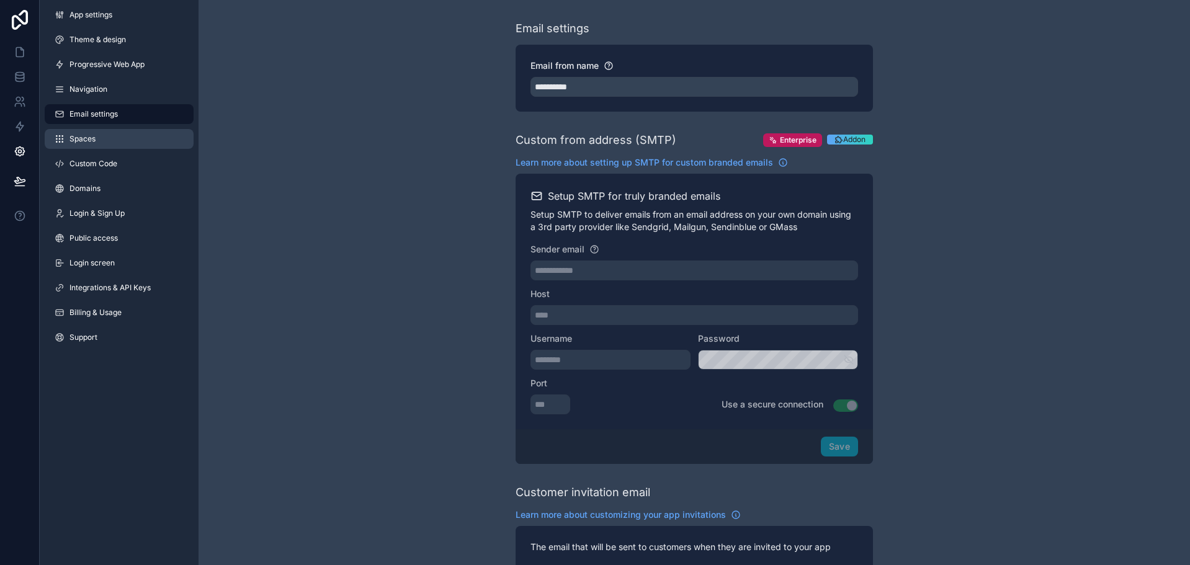
click at [127, 137] on link "Spaces" at bounding box center [119, 139] width 149 height 20
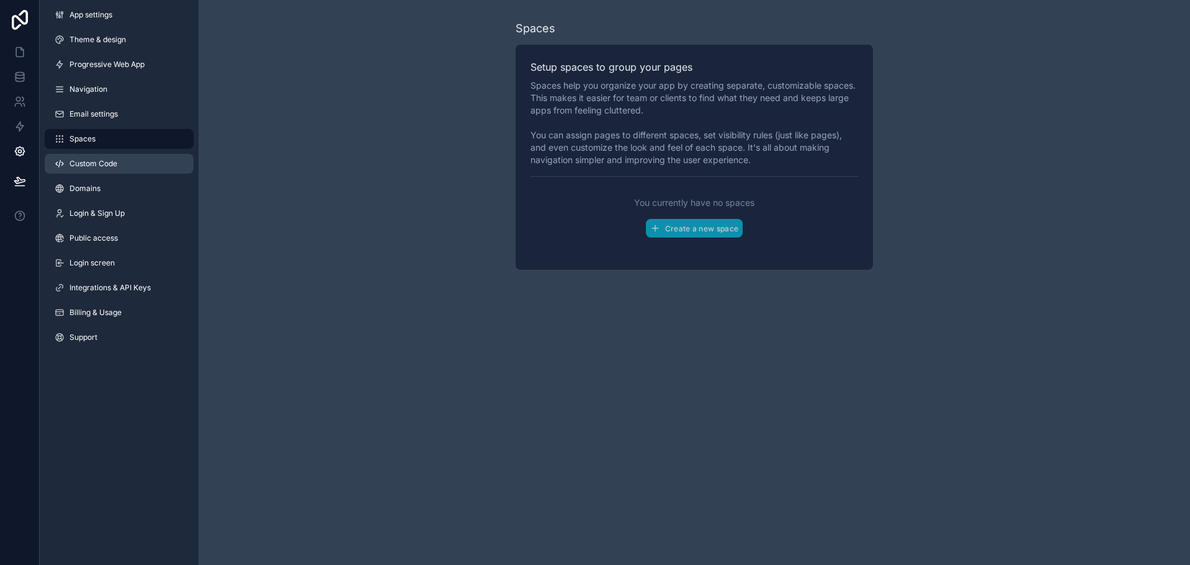
click at [132, 158] on link "Custom Code" at bounding box center [119, 164] width 149 height 20
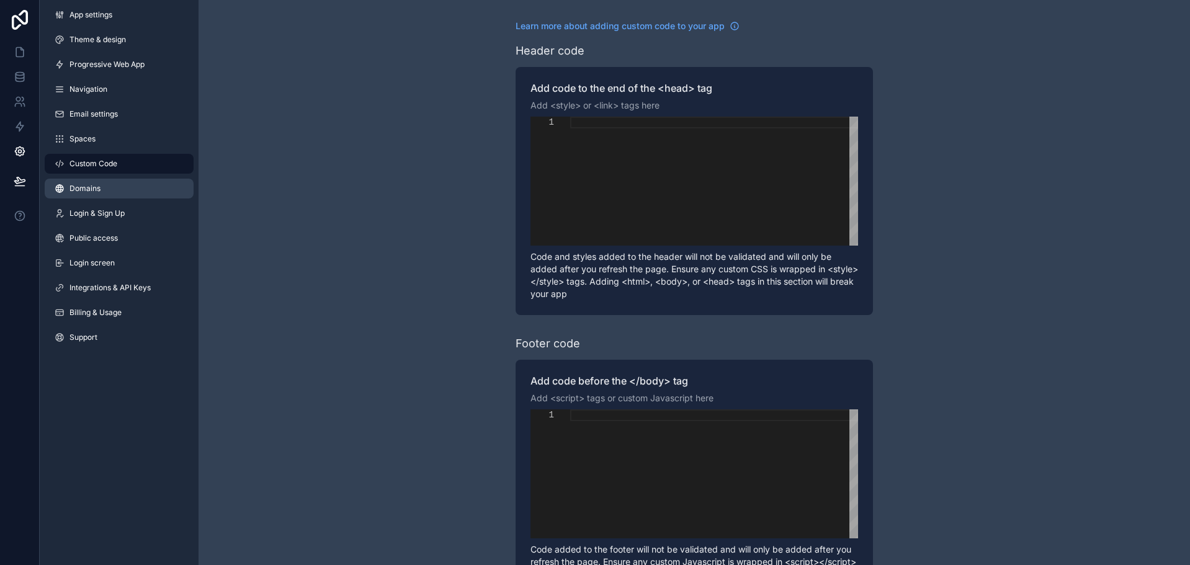
click at [132, 185] on link "Domains" at bounding box center [119, 189] width 149 height 20
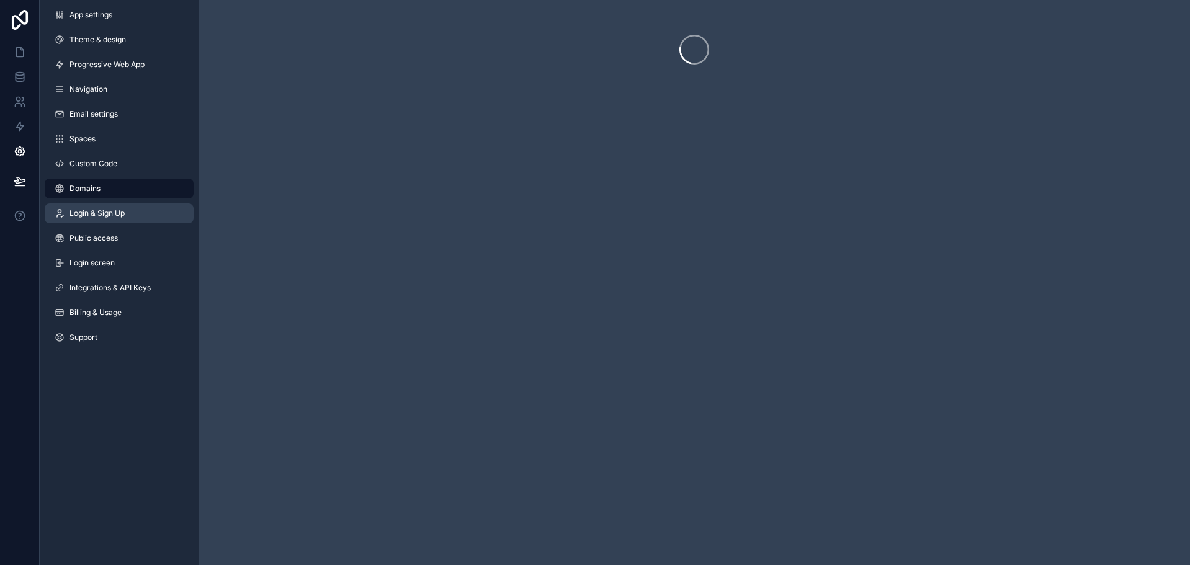
click at [138, 215] on link "Login & Sign Up" at bounding box center [119, 214] width 149 height 20
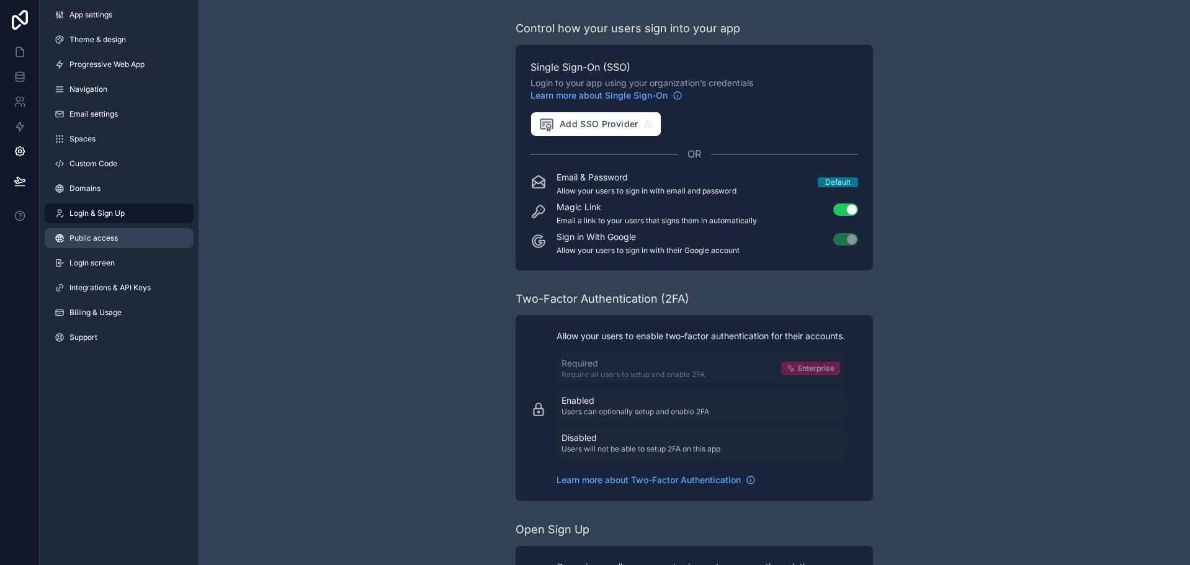
click at [143, 240] on link "Public access" at bounding box center [119, 238] width 149 height 20
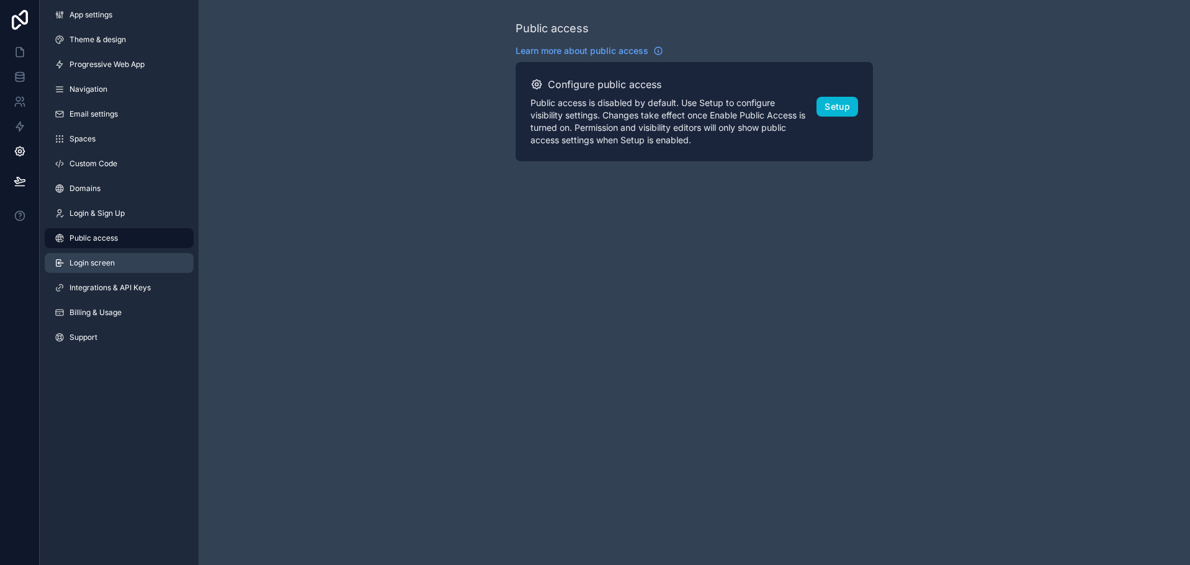
click at [141, 258] on link "Login screen" at bounding box center [119, 263] width 149 height 20
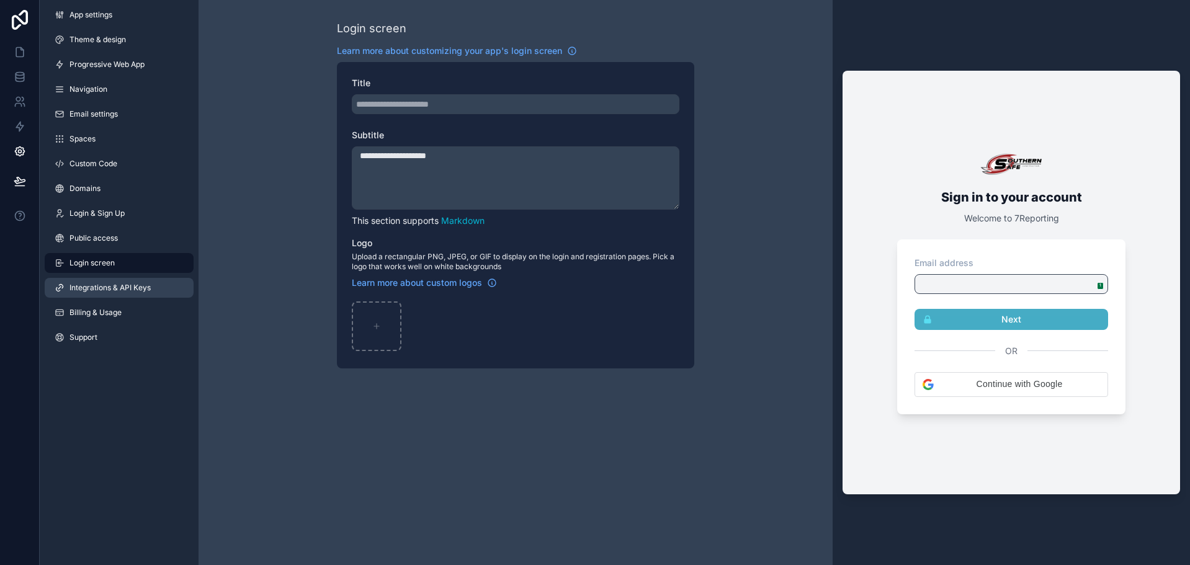
click at [137, 291] on span "Integrations & API Keys" at bounding box center [110, 288] width 81 height 10
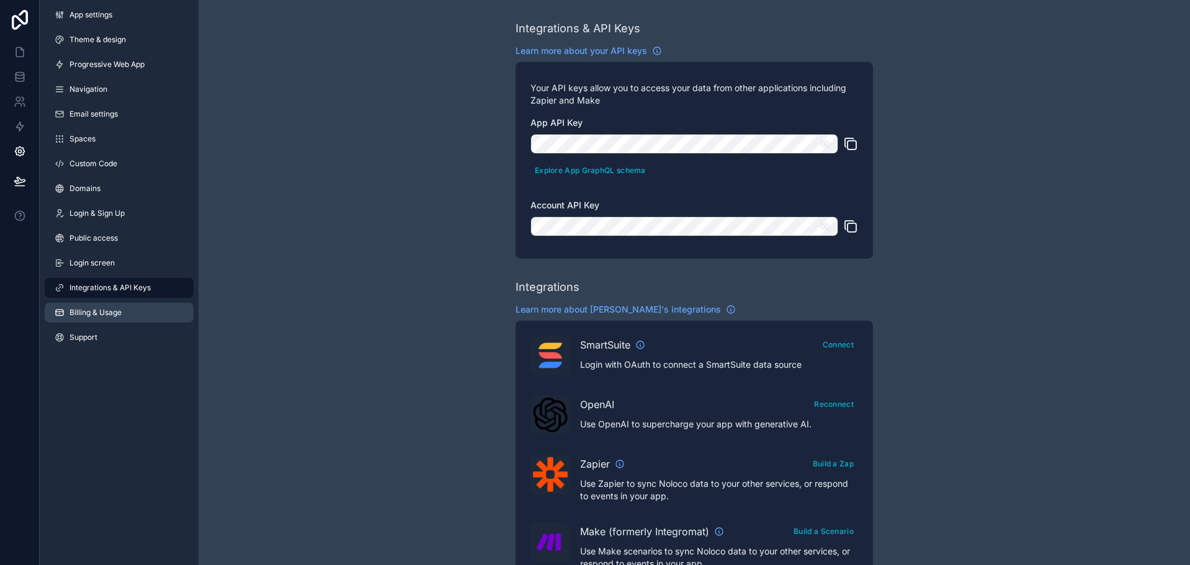
click at [133, 314] on link "Billing & Usage" at bounding box center [119, 313] width 149 height 20
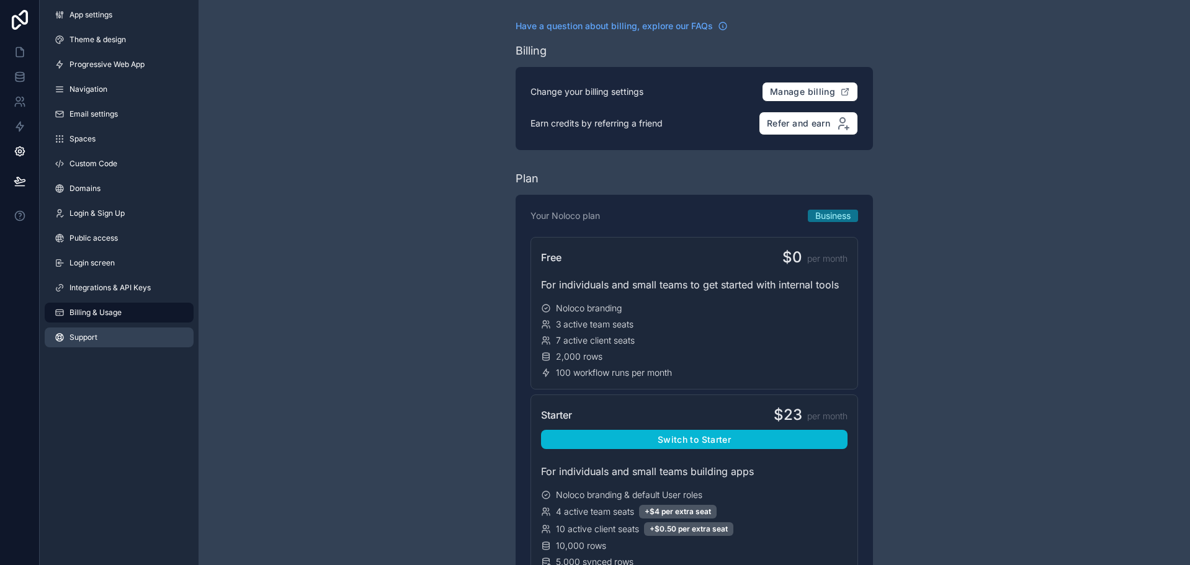
click at [125, 336] on link "Support" at bounding box center [119, 338] width 149 height 20
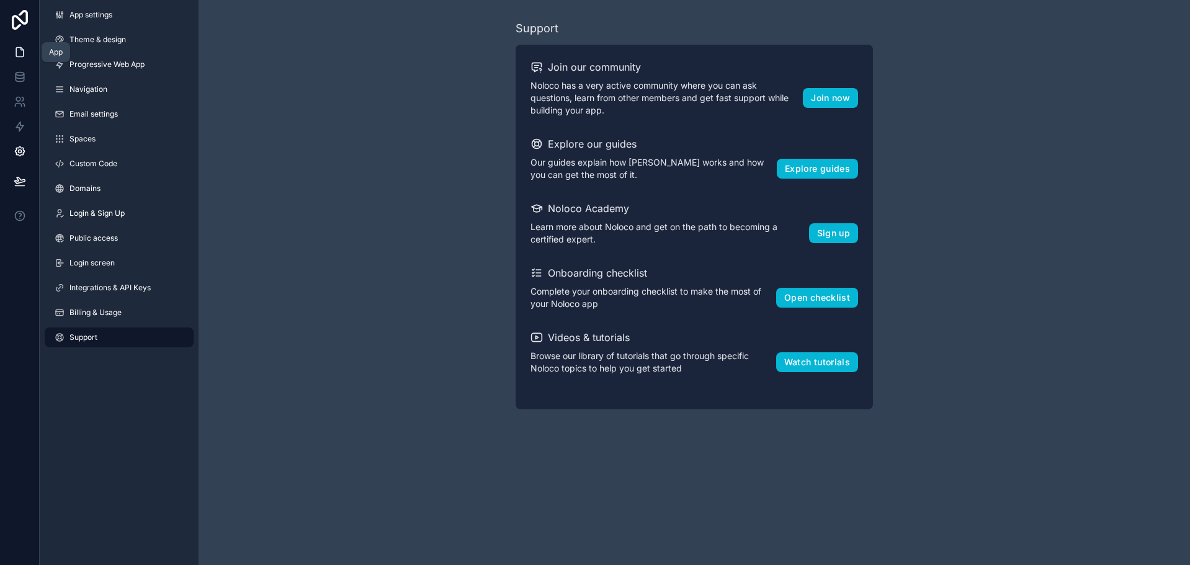
click at [19, 51] on icon at bounding box center [20, 52] width 12 height 12
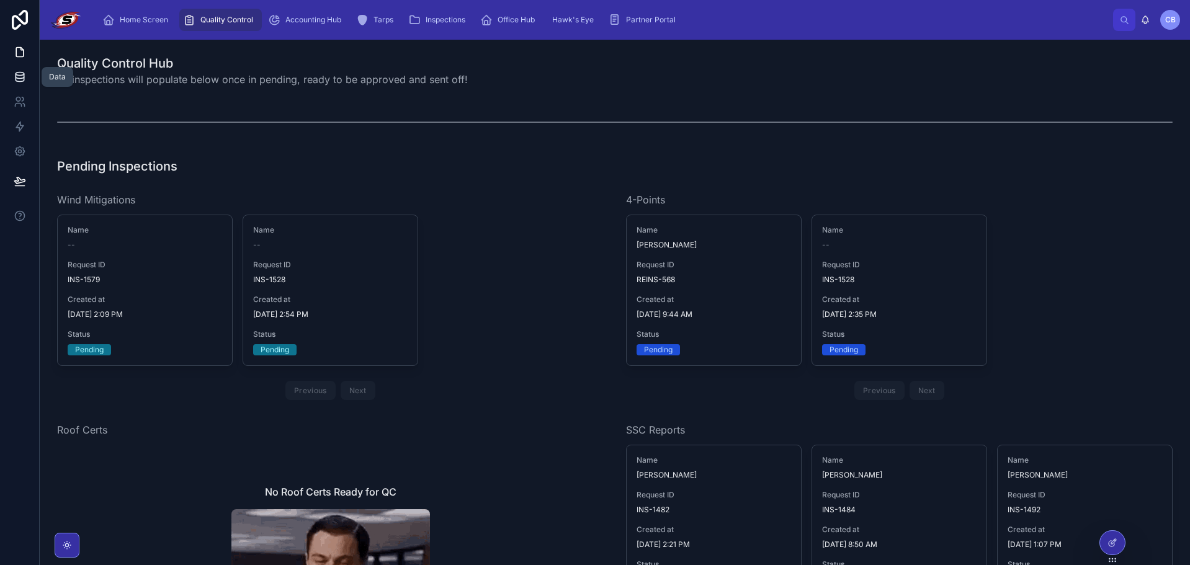
click at [20, 73] on icon at bounding box center [20, 77] width 12 height 12
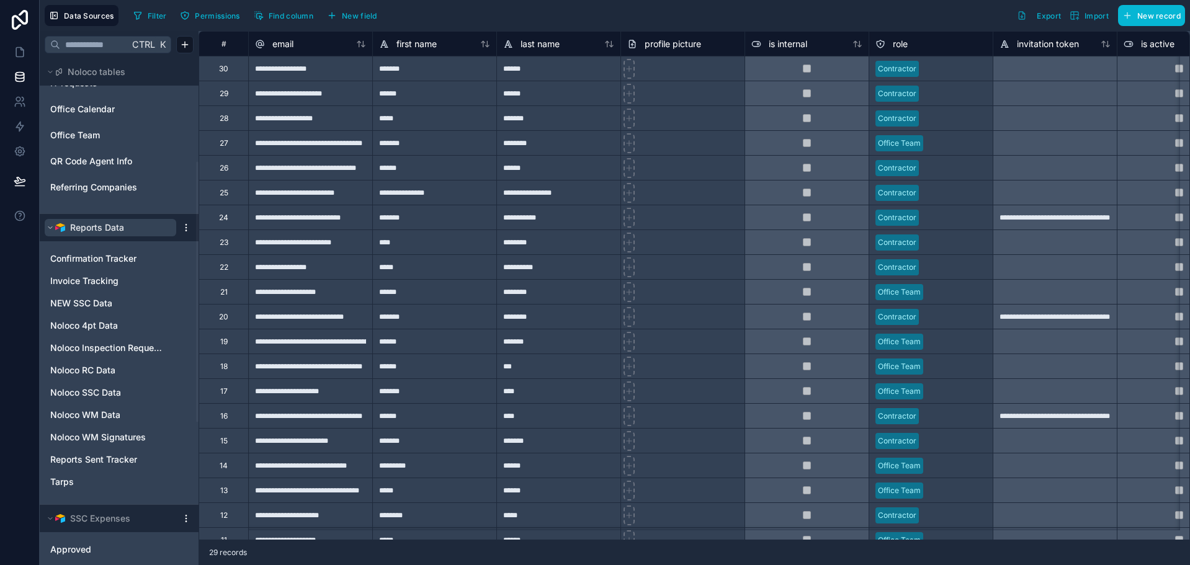
scroll to position [248, 0]
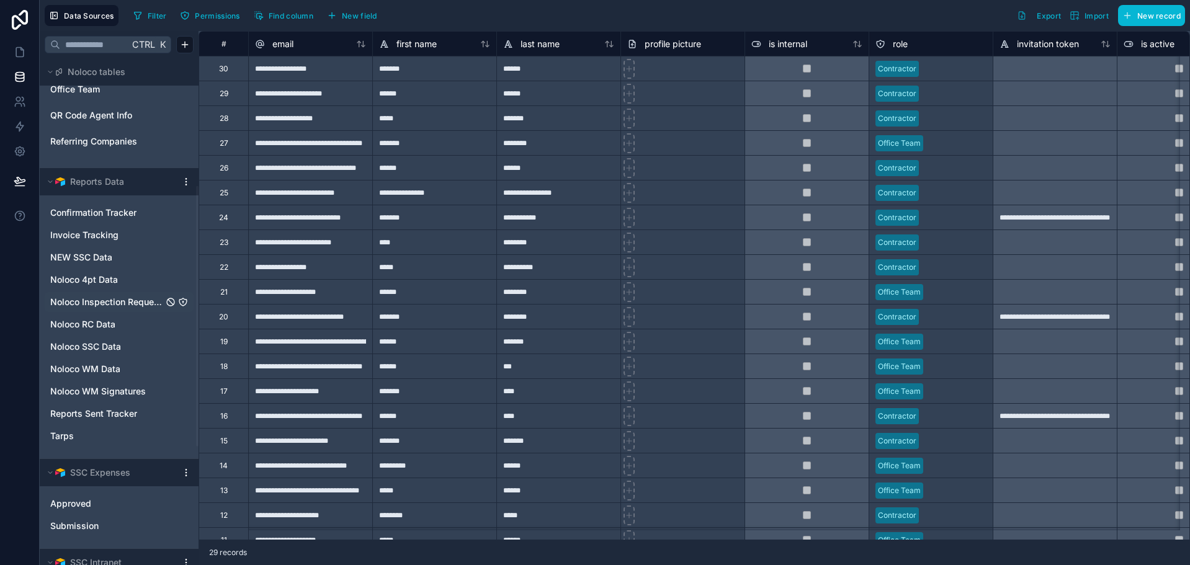
click at [124, 305] on span "Noloco Inspection Requests" at bounding box center [106, 302] width 113 height 12
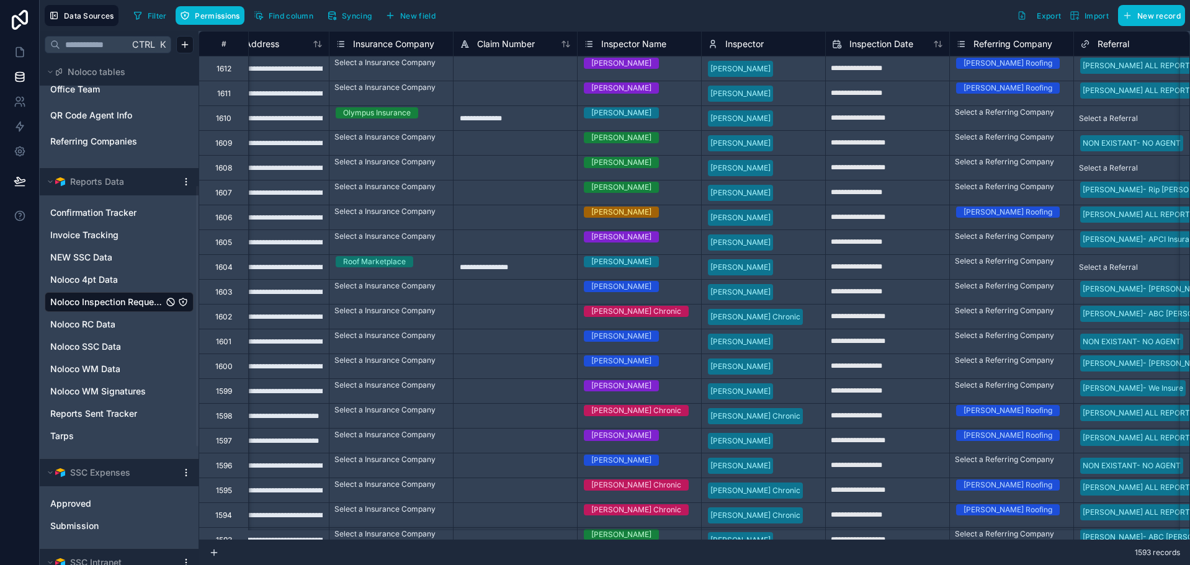
scroll to position [0, 675]
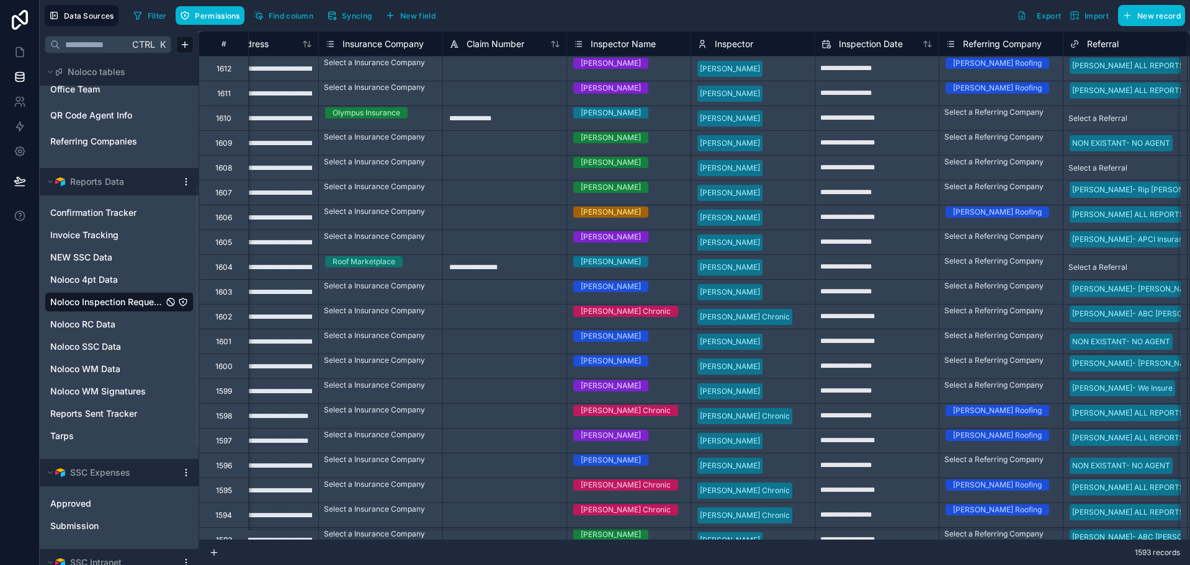
click at [634, 45] on span "Inspector Name" at bounding box center [623, 44] width 65 height 12
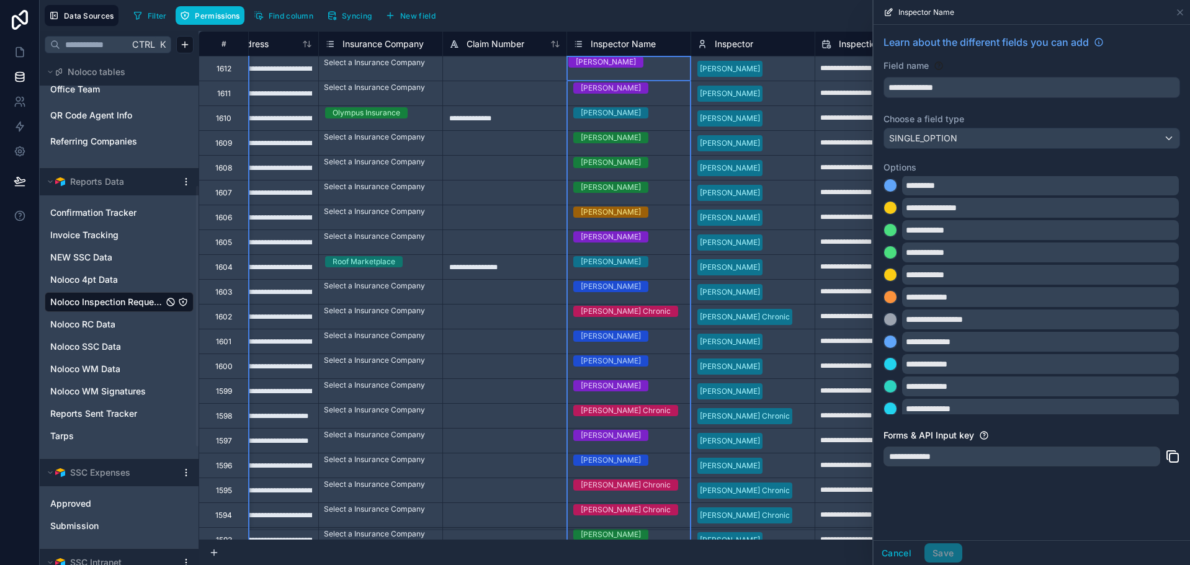
scroll to position [231, 0]
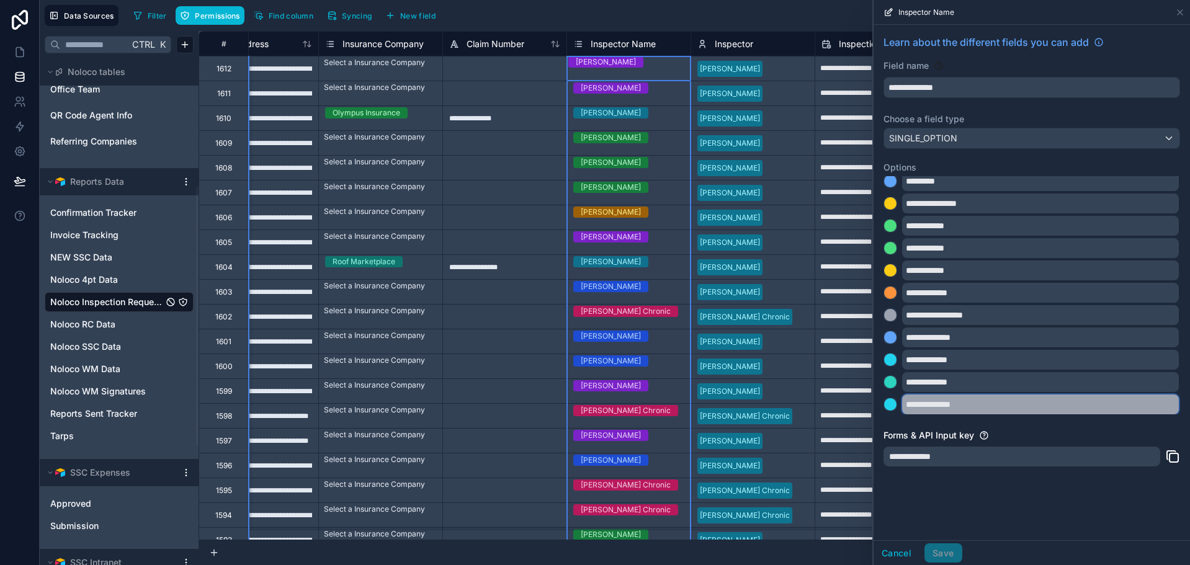
click at [973, 405] on input "**********" at bounding box center [1040, 405] width 277 height 20
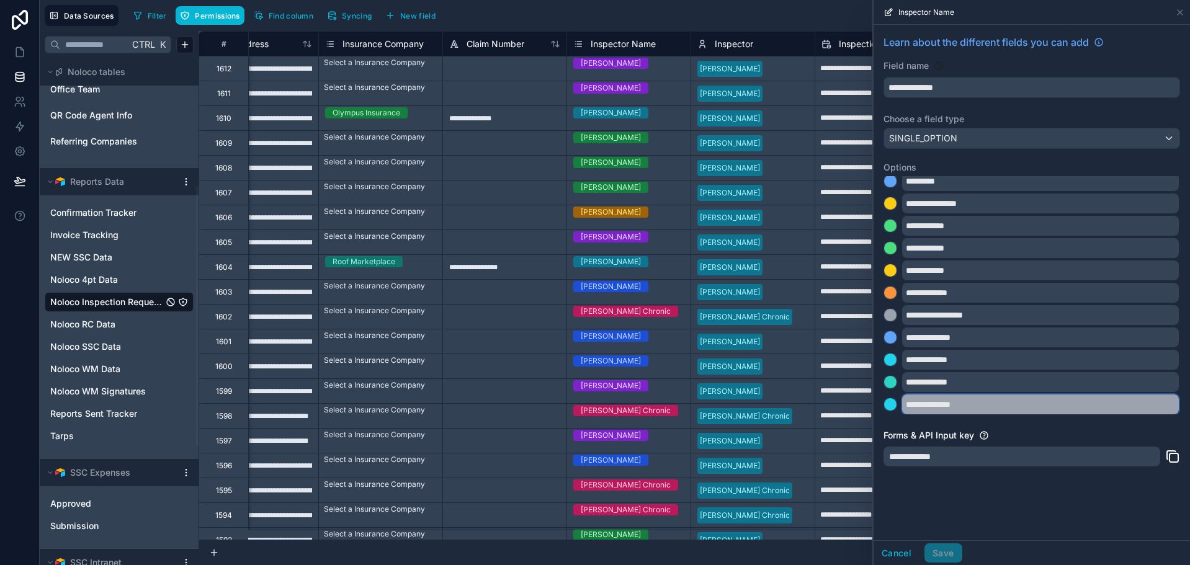
click at [930, 405] on input "**********" at bounding box center [1040, 405] width 277 height 20
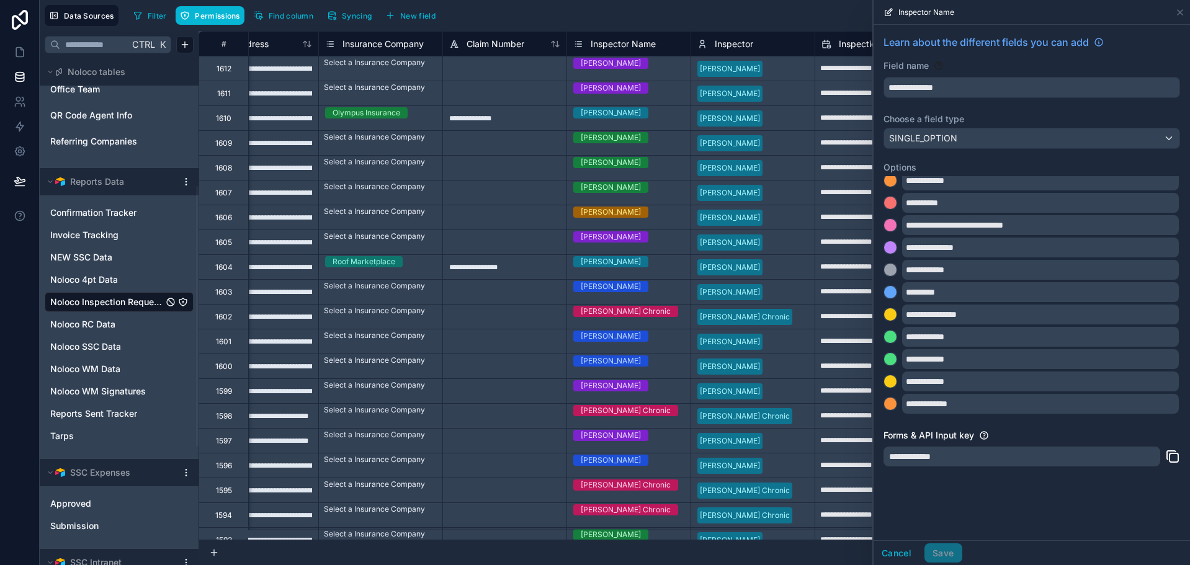
scroll to position [0, 0]
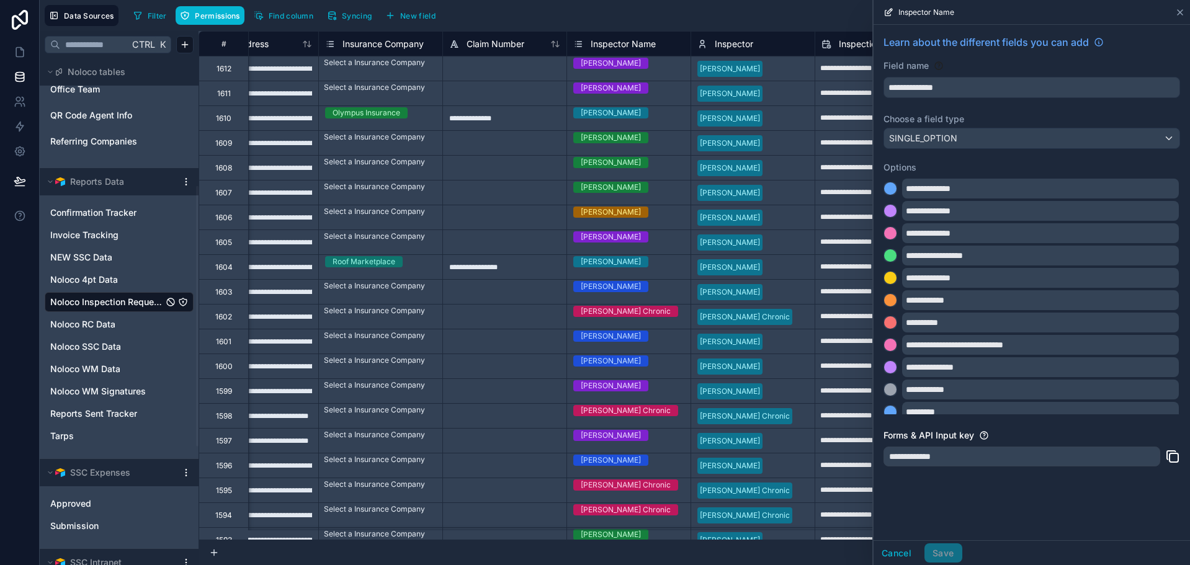
click at [1179, 12] on icon at bounding box center [1181, 12] width 10 height 10
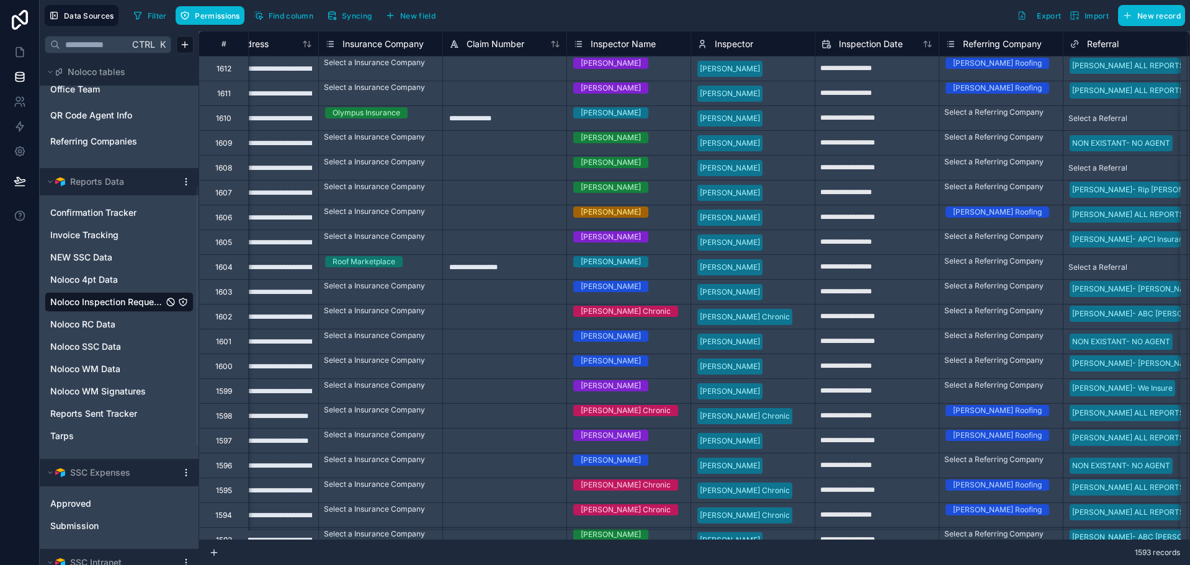
click at [730, 16] on div "Filter Permissions Find column Syncing New field Export Import New record" at bounding box center [656, 15] width 1057 height 21
click at [21, 181] on icon at bounding box center [20, 181] width 12 height 12
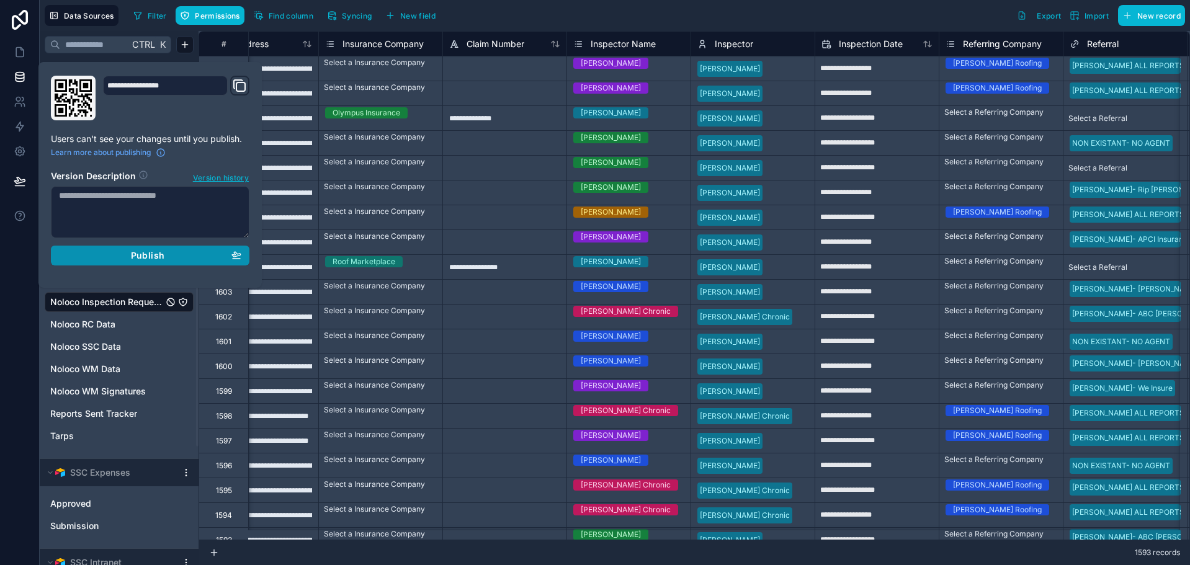
click at [104, 249] on button "Publish" at bounding box center [150, 256] width 199 height 20
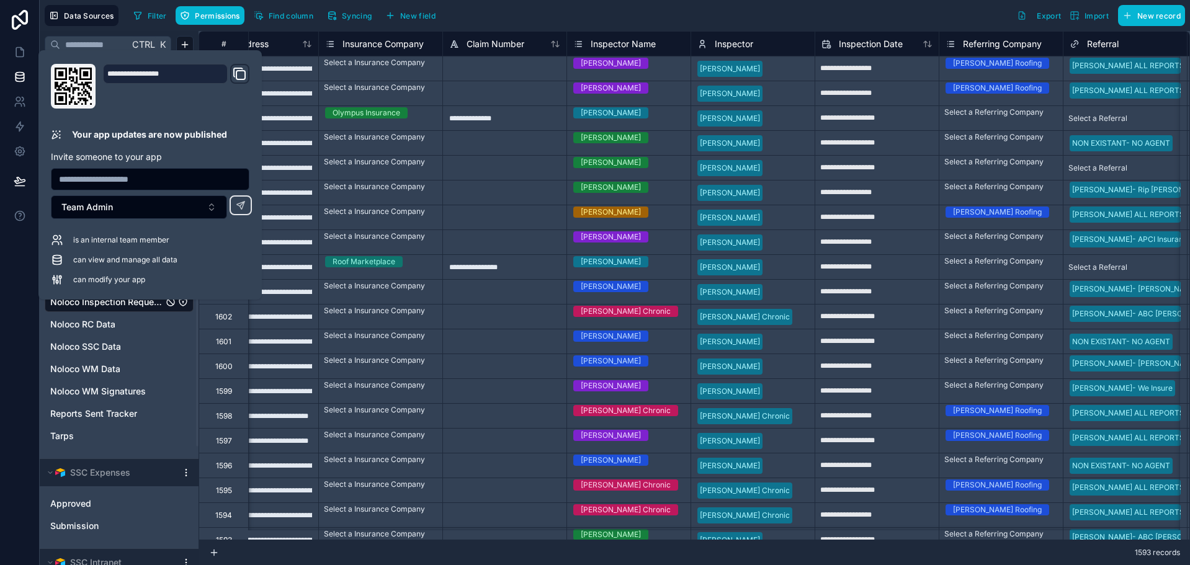
click at [608, 37] on div "Inspector Name" at bounding box center [615, 44] width 83 height 15
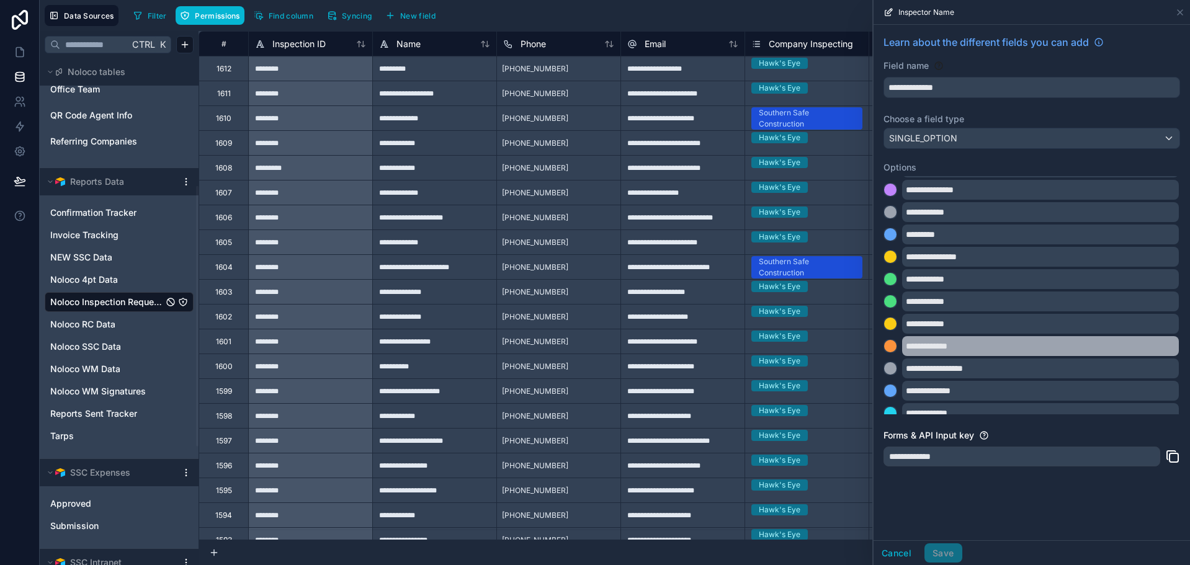
scroll to position [231, 0]
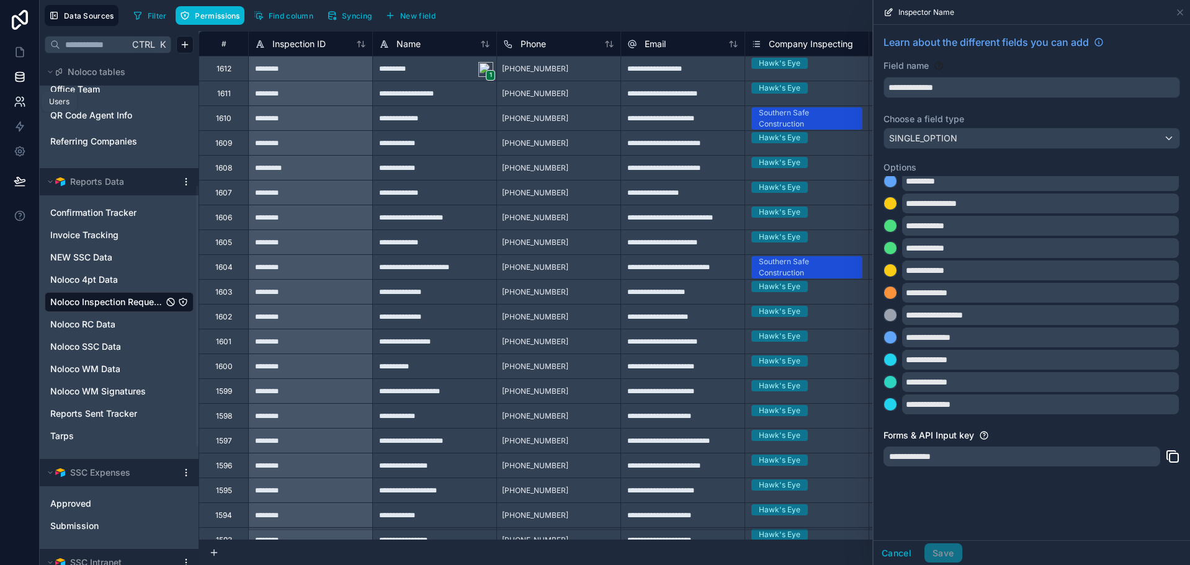
click at [19, 98] on icon at bounding box center [18, 99] width 4 height 4
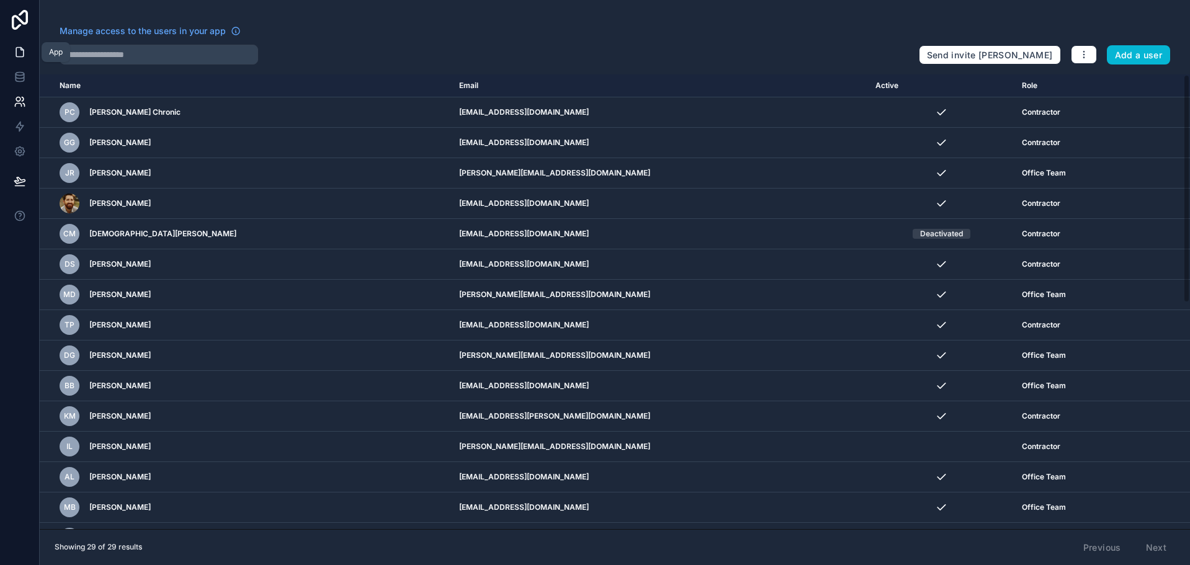
click at [18, 60] on link at bounding box center [19, 52] width 39 height 25
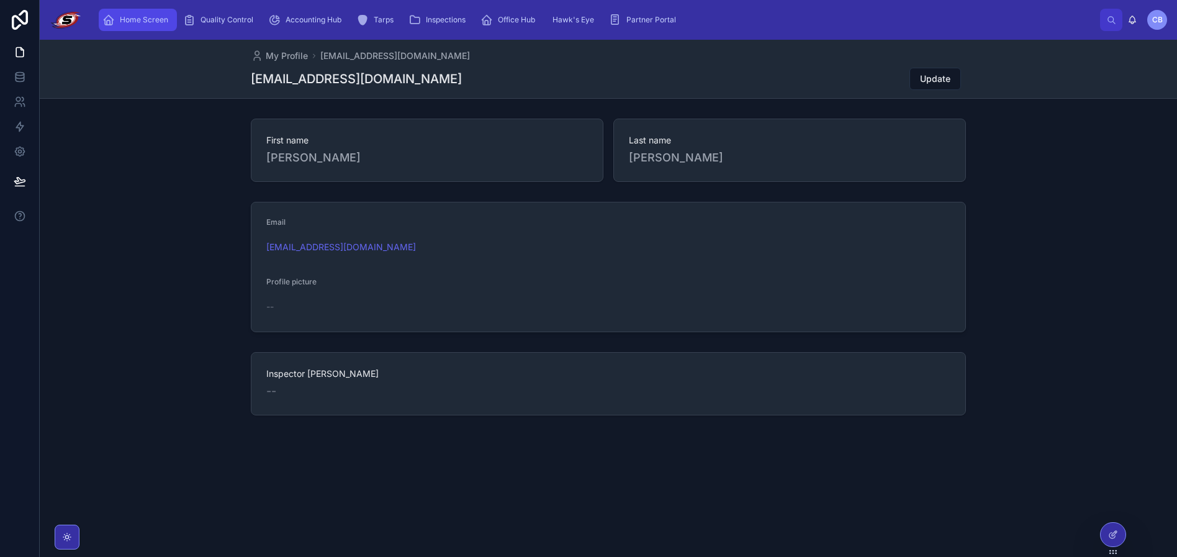
click at [127, 19] on span "Home Screen" at bounding box center [144, 20] width 48 height 10
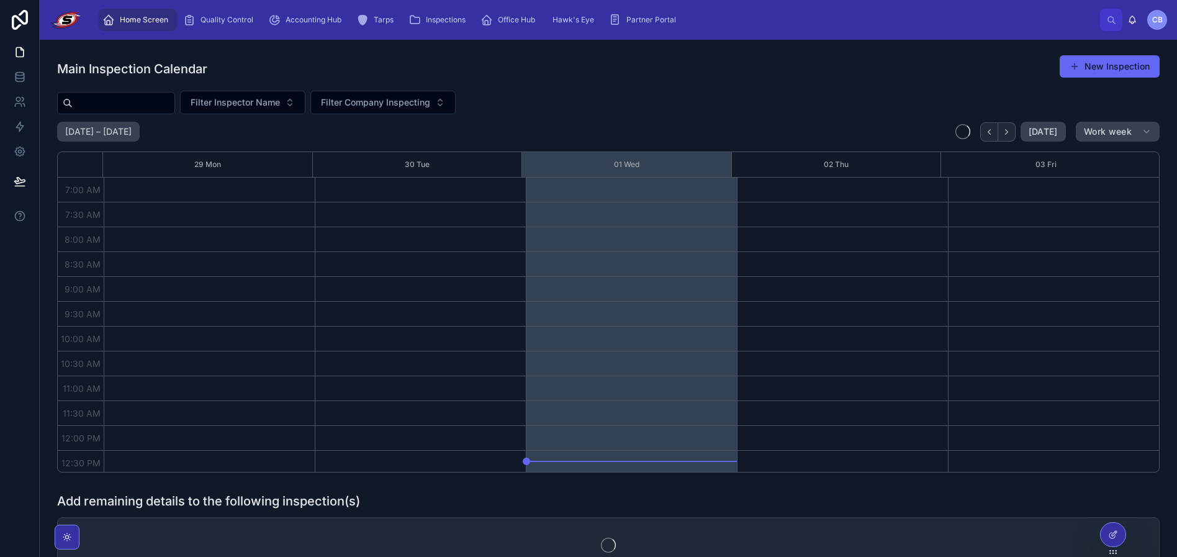
scroll to position [348, 0]
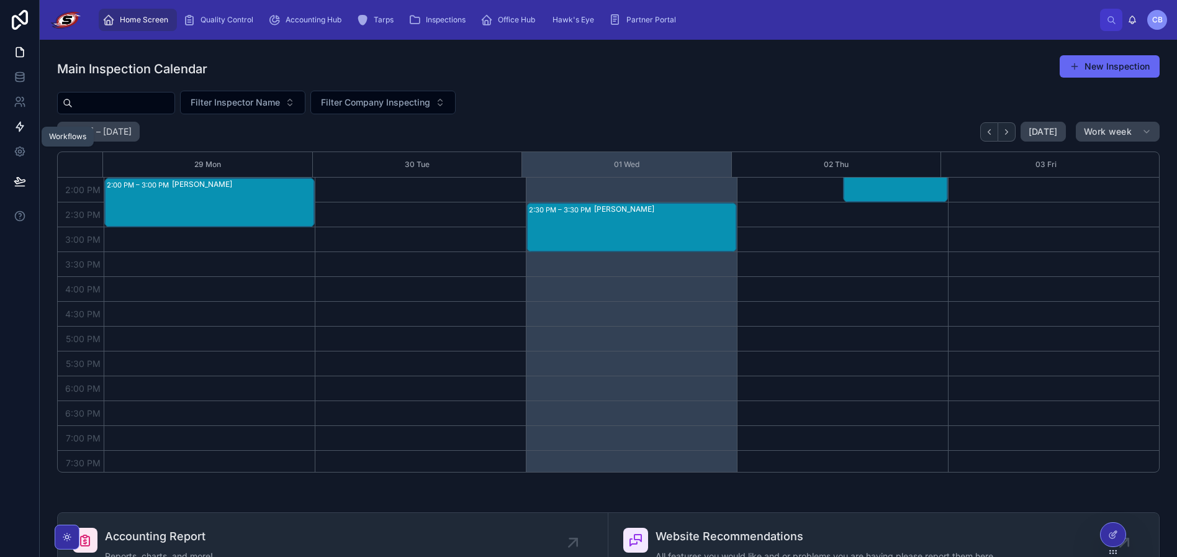
click at [34, 120] on link at bounding box center [19, 126] width 39 height 25
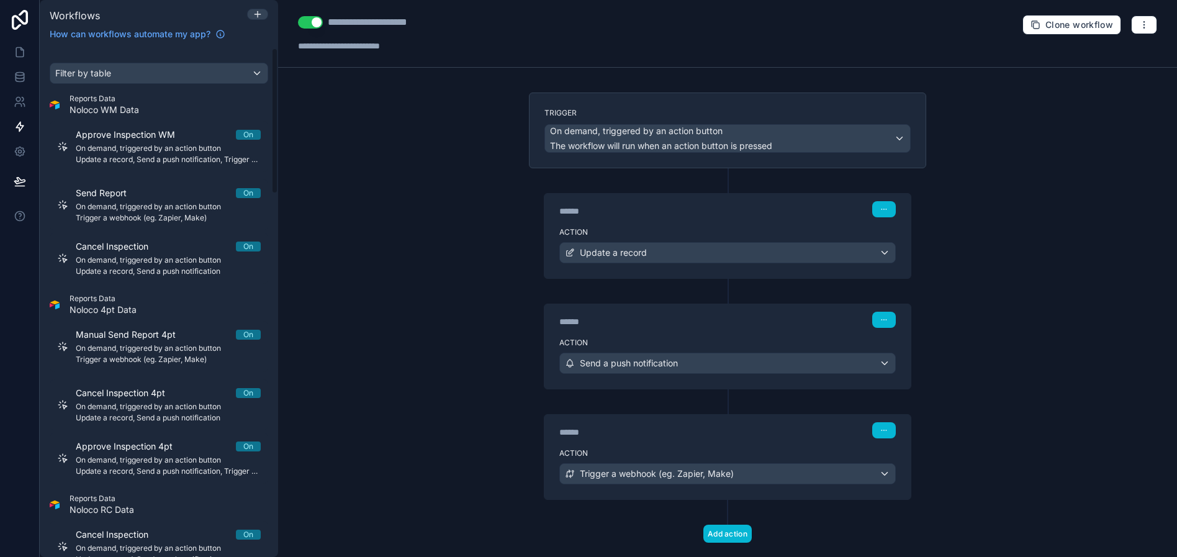
click at [175, 112] on div "Reports Data Noloco WM Data" at bounding box center [159, 105] width 218 height 22
click at [191, 73] on div "Filter by table" at bounding box center [158, 73] width 217 height 20
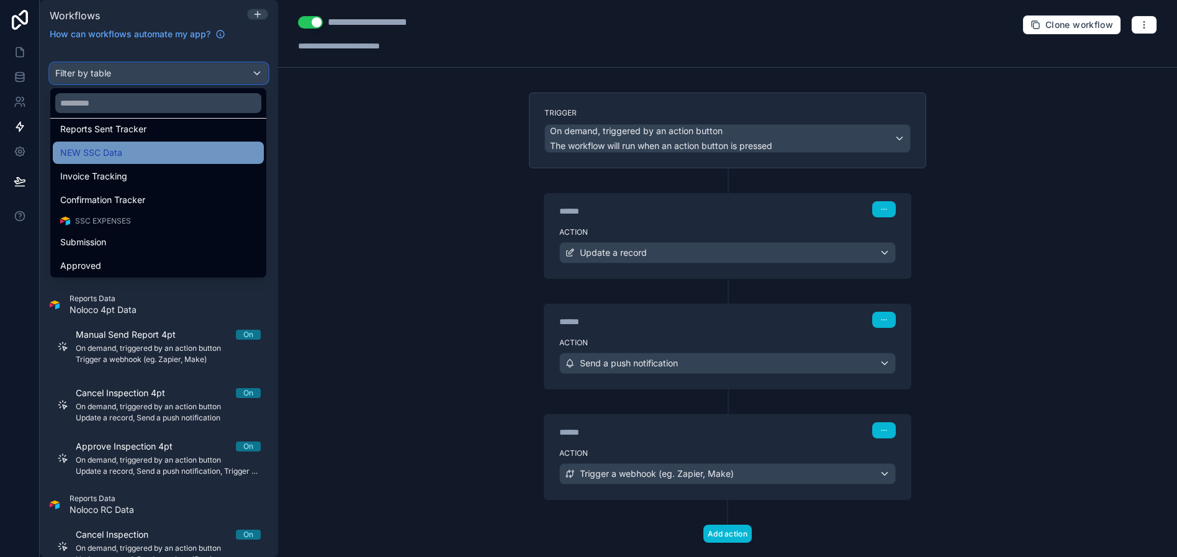
scroll to position [497, 0]
click at [174, 150] on div "NEW SSC Data" at bounding box center [158, 152] width 196 height 15
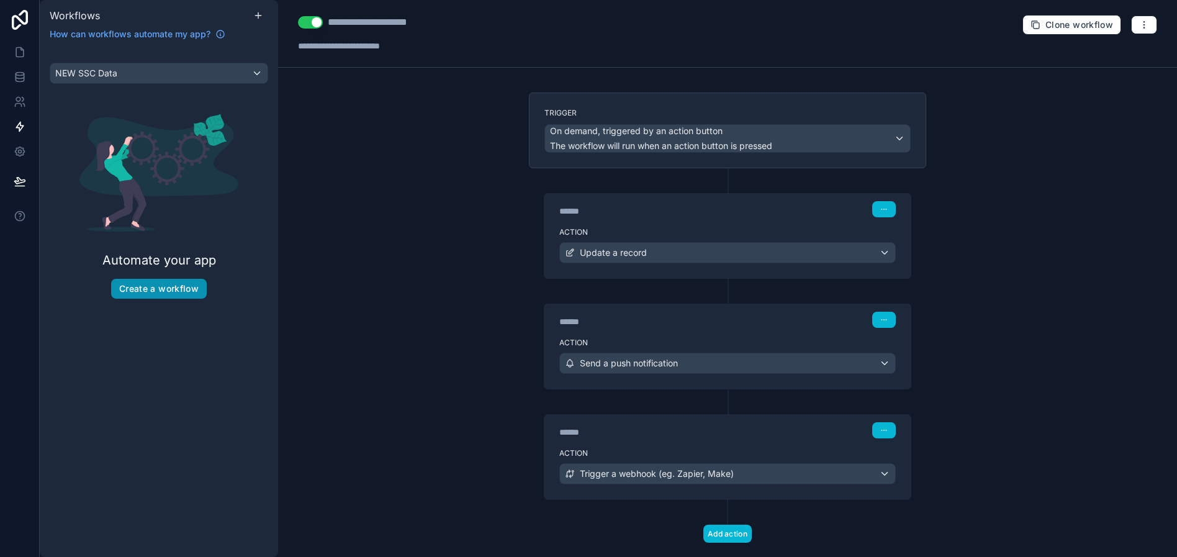
click at [192, 287] on button "Create a workflow" at bounding box center [159, 289] width 96 height 20
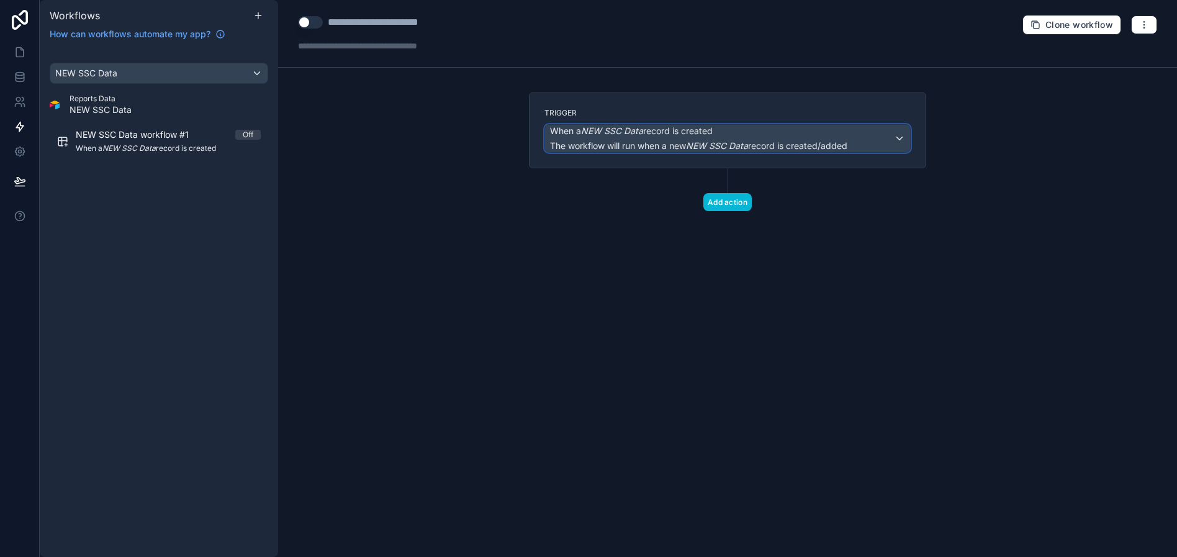
click at [745, 140] on span "The workflow will run when a new NEW SSC Data record is created/added" at bounding box center [698, 146] width 297 height 12
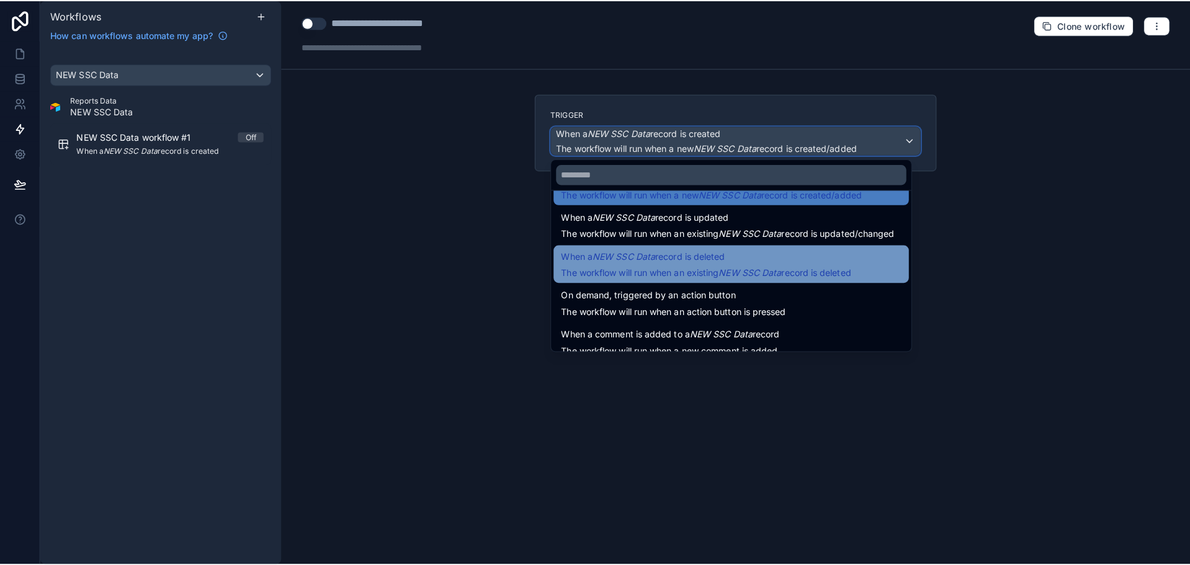
scroll to position [45, 0]
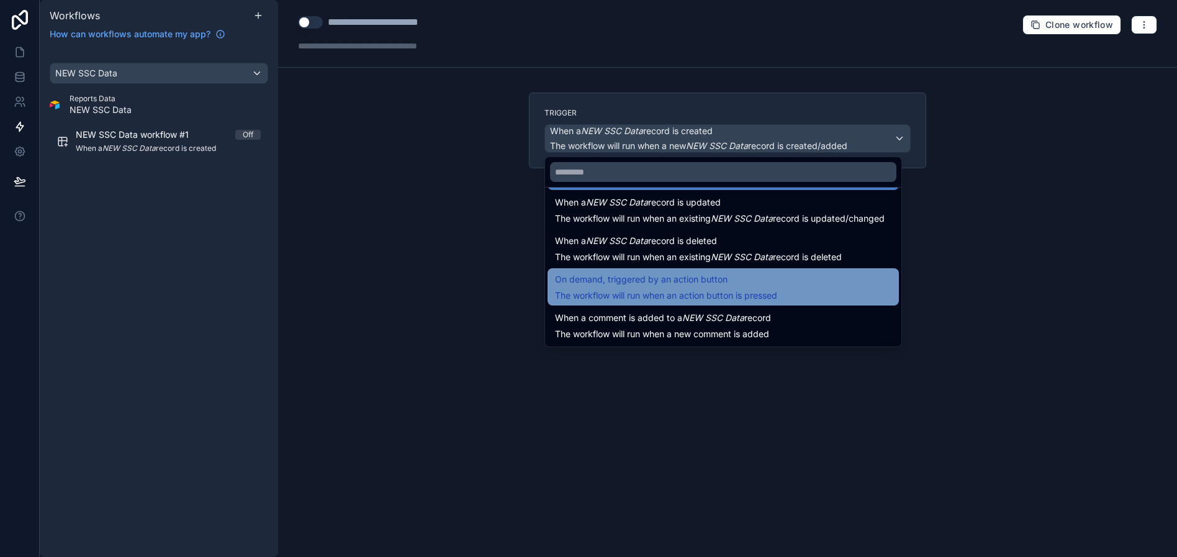
click at [755, 281] on span "On demand, triggered by an action button" at bounding box center [666, 279] width 222 height 15
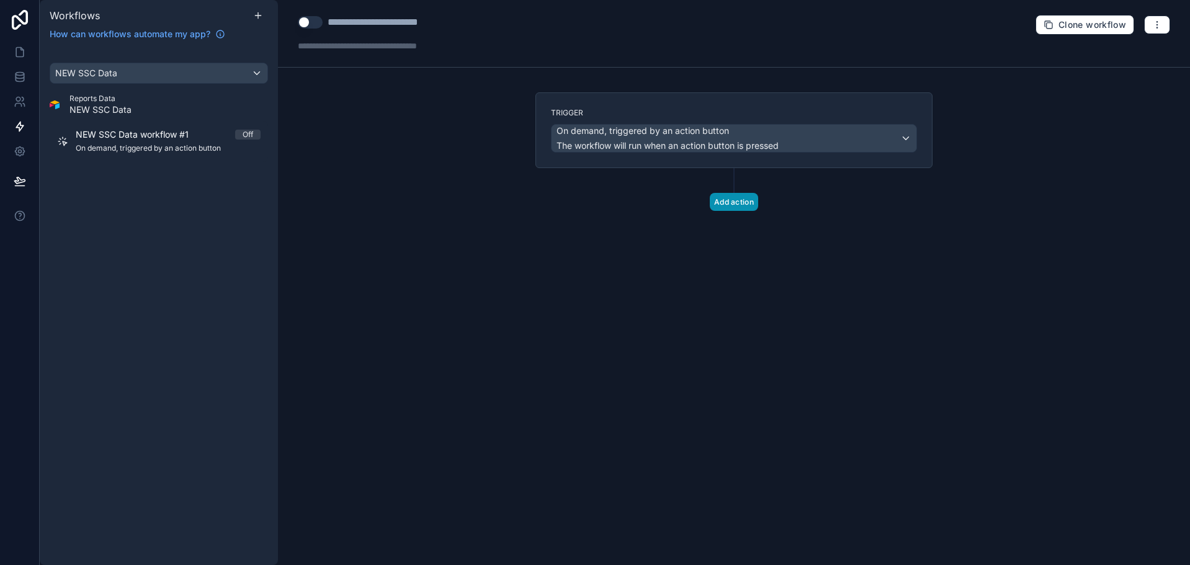
click at [749, 200] on button "Add action" at bounding box center [734, 202] width 48 height 18
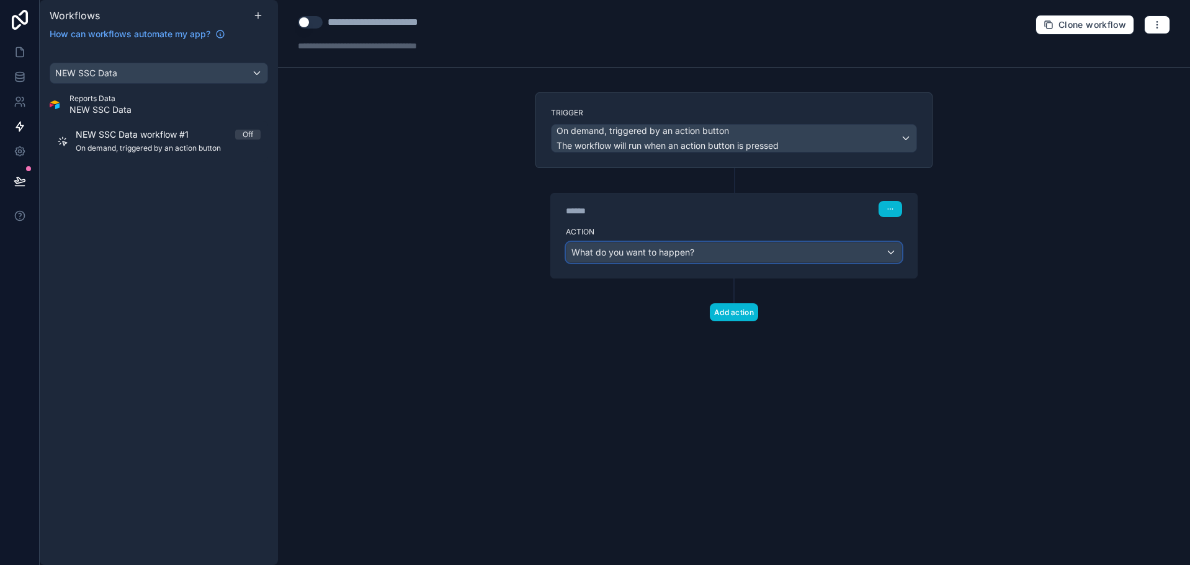
click at [715, 245] on div "What do you want to happen?" at bounding box center [734, 253] width 335 height 20
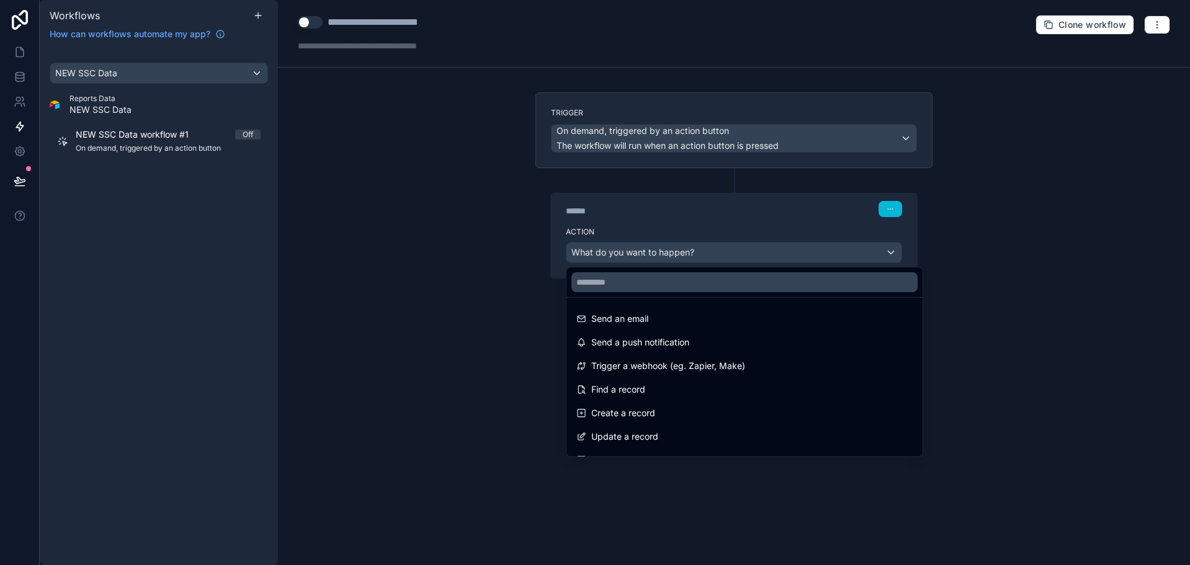
click at [720, 226] on div at bounding box center [595, 282] width 1190 height 565
